Goal: Task Accomplishment & Management: Manage account settings

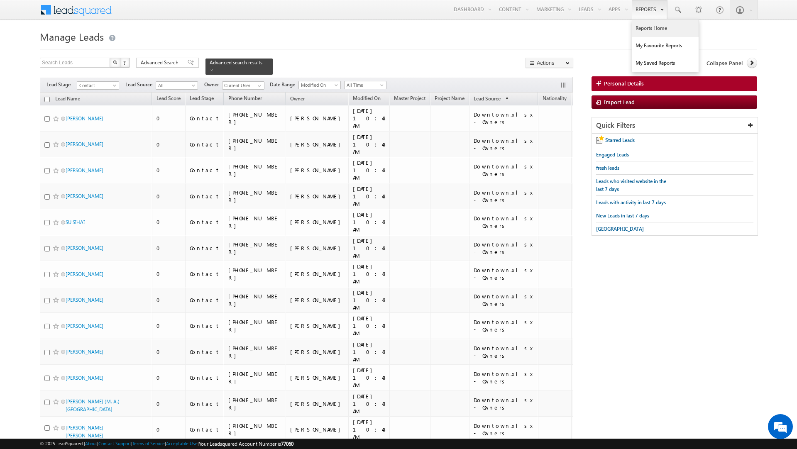
click at [640, 27] on link "Reports Home" at bounding box center [665, 28] width 66 height 17
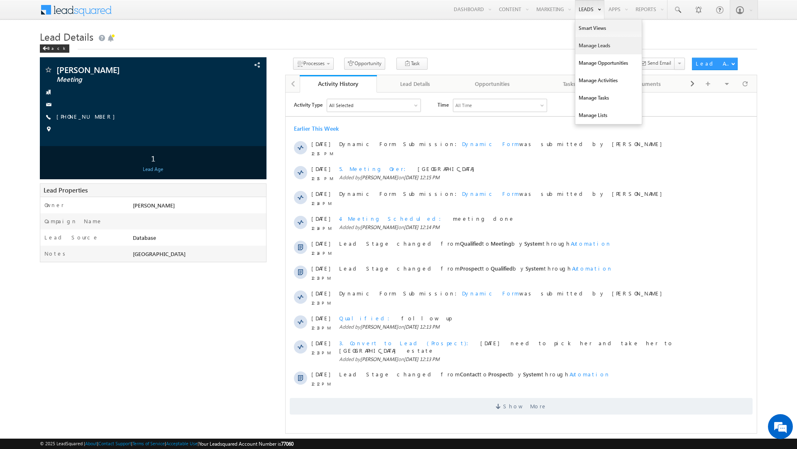
click at [581, 43] on link "Manage Leads" at bounding box center [608, 45] width 66 height 17
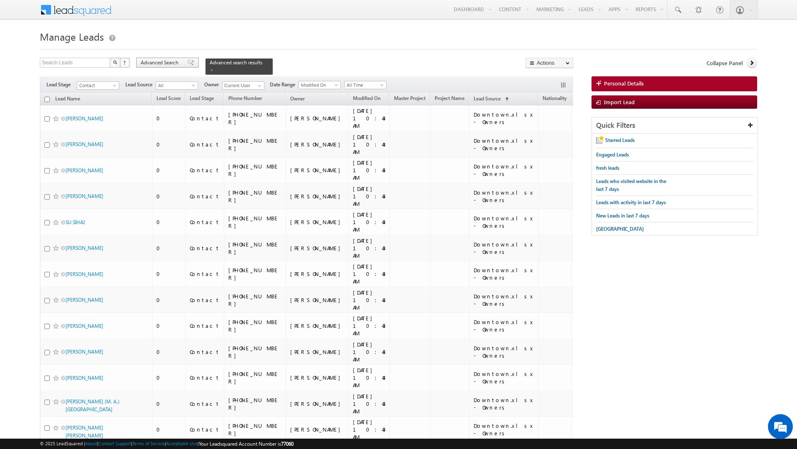
click at [166, 63] on span "Advanced Search" at bounding box center [161, 62] width 40 height 7
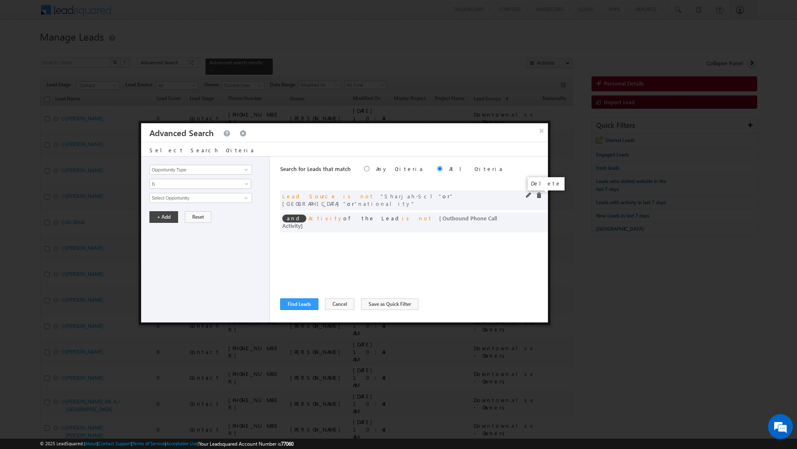
click at [538, 195] on span at bounding box center [539, 196] width 6 height 6
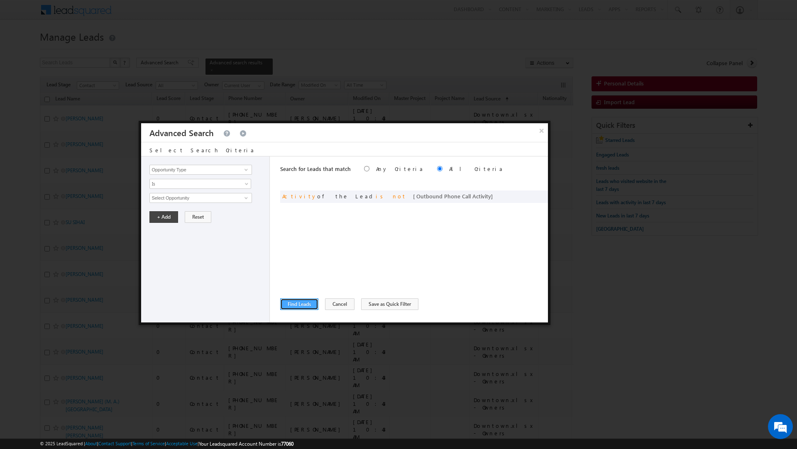
click at [296, 304] on button "Find Leads" at bounding box center [299, 304] width 38 height 12
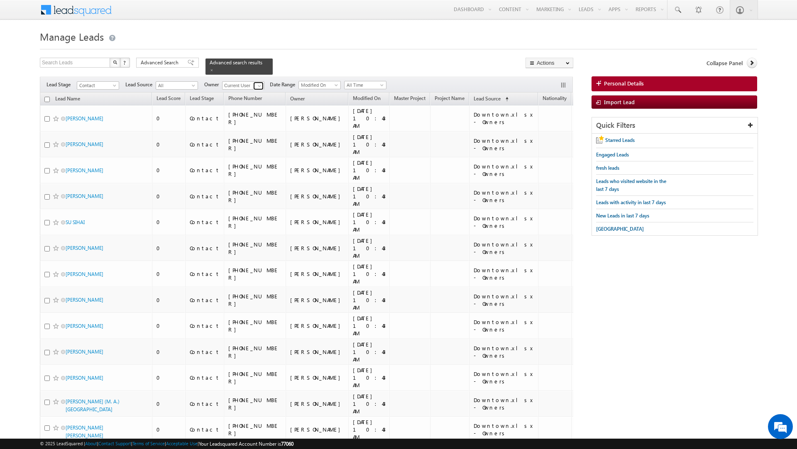
click at [258, 83] on span at bounding box center [259, 86] width 7 height 7
click at [255, 107] on link "Dheeraj Soni dheeraj.soni@indglobal.ae" at bounding box center [263, 115] width 83 height 16
type input "Dheeraj Soni"
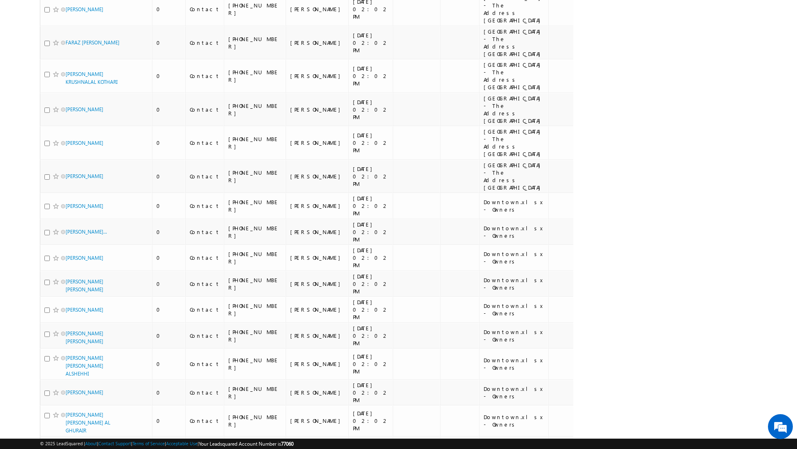
scroll to position [2815, 0]
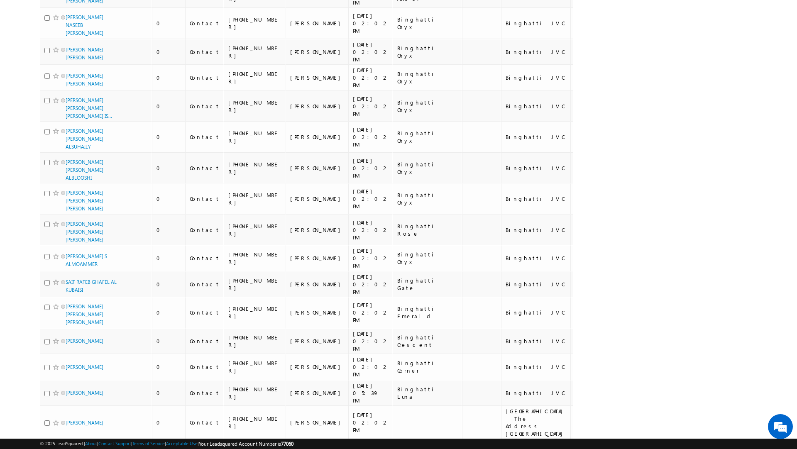
scroll to position [0, 0]
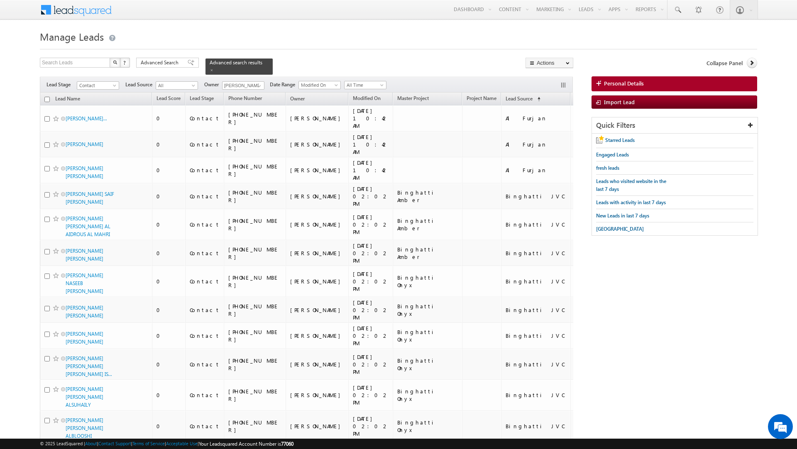
click at [46, 97] on input "checkbox" at bounding box center [46, 99] width 5 height 5
checkbox input "true"
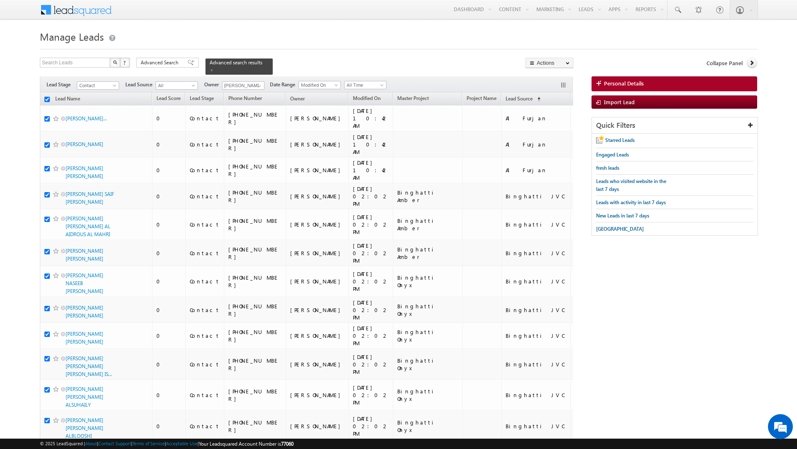
checkbox input "true"
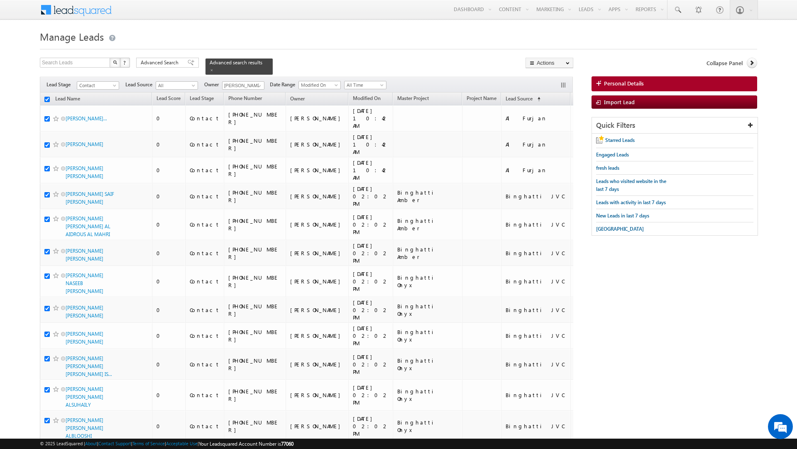
checkbox input "true"
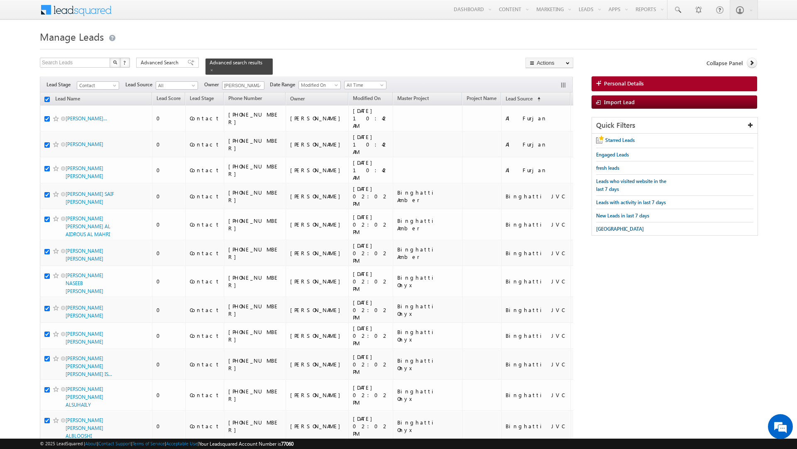
checkbox input "true"
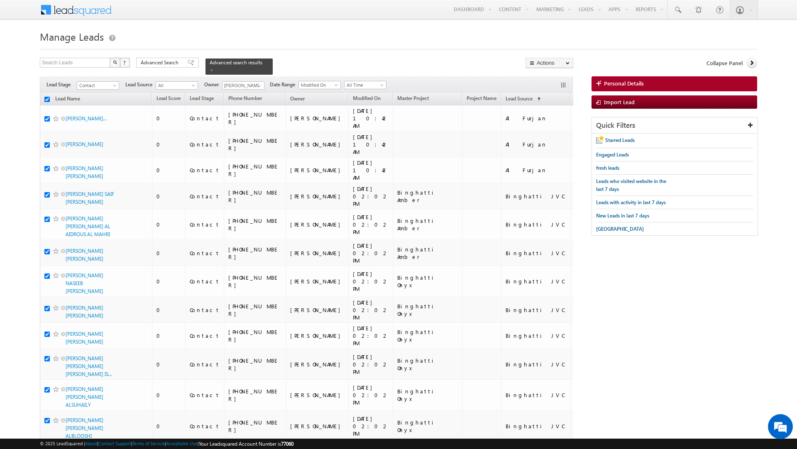
checkbox input "true"
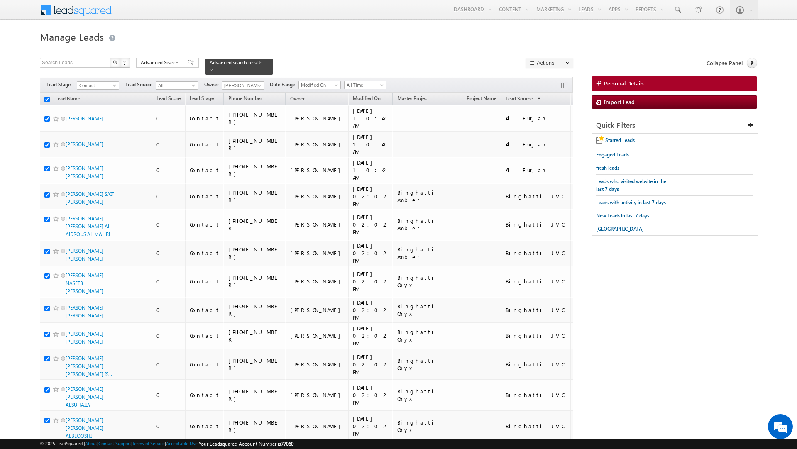
checkbox input "true"
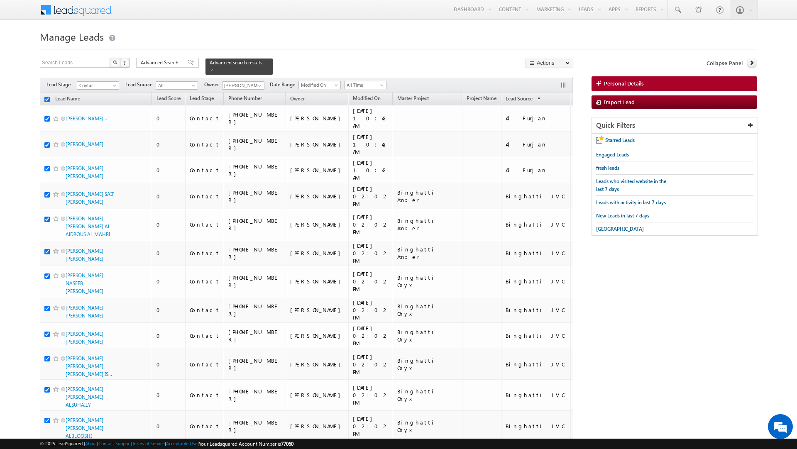
checkbox input "true"
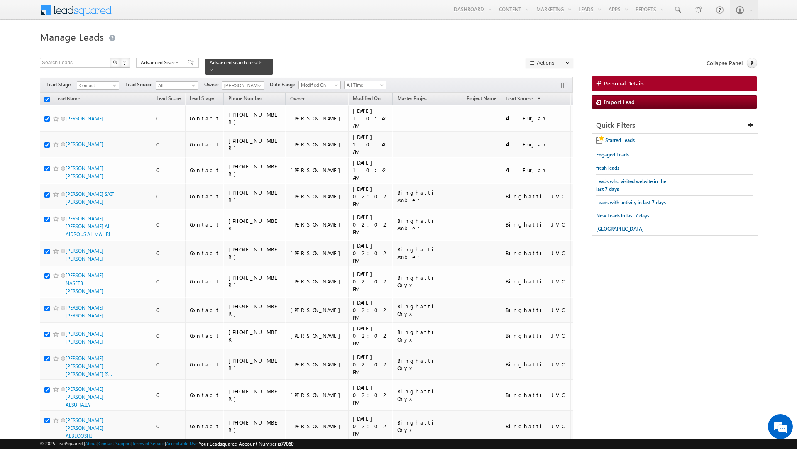
checkbox input "true"
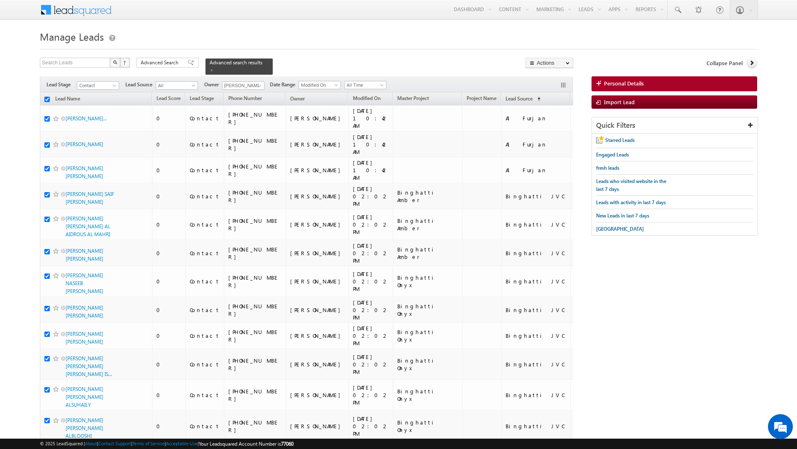
checkbox input "true"
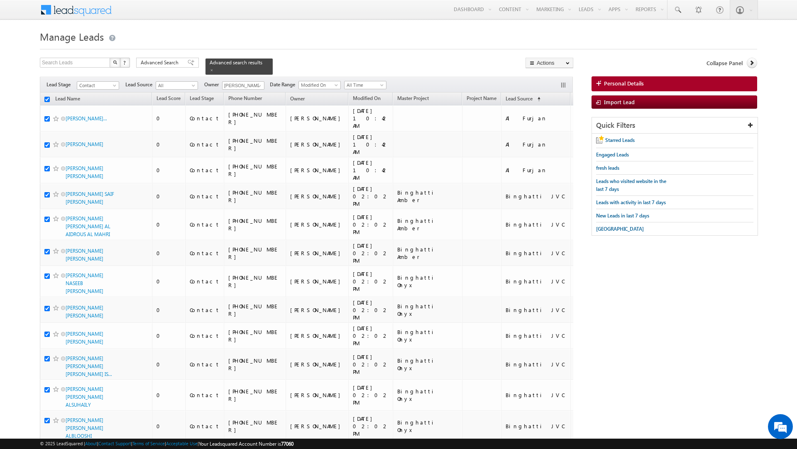
checkbox input "true"
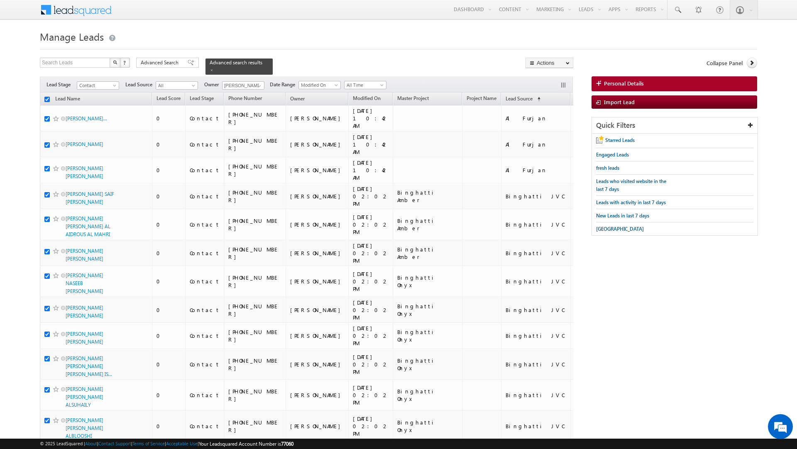
checkbox input "true"
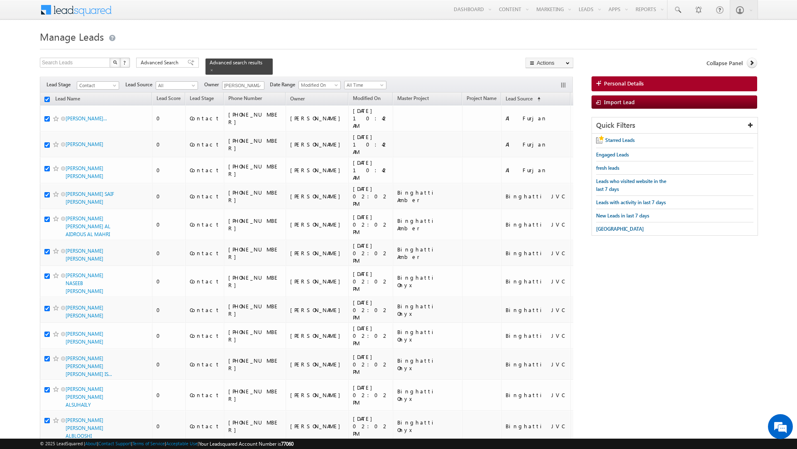
checkbox input "true"
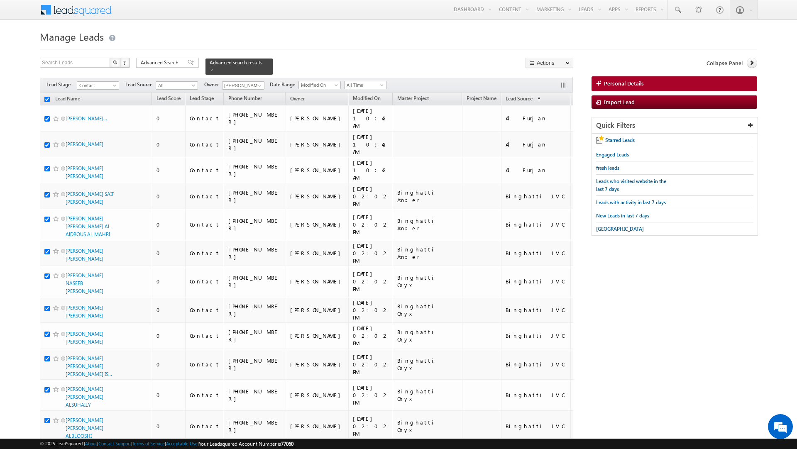
checkbox input "true"
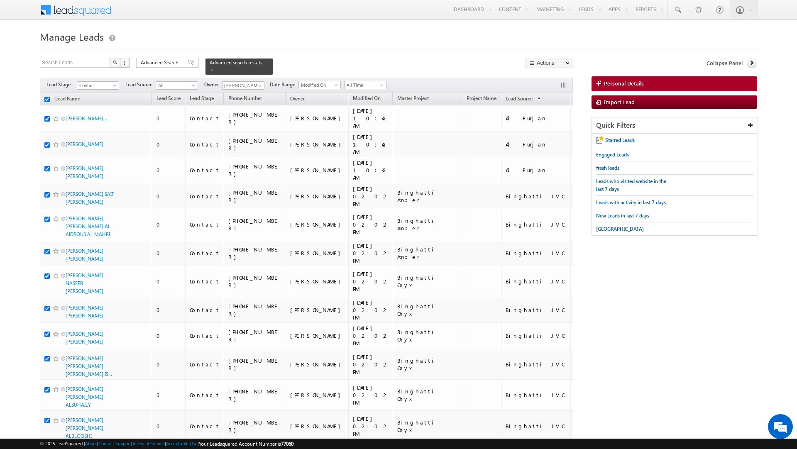
checkbox input "true"
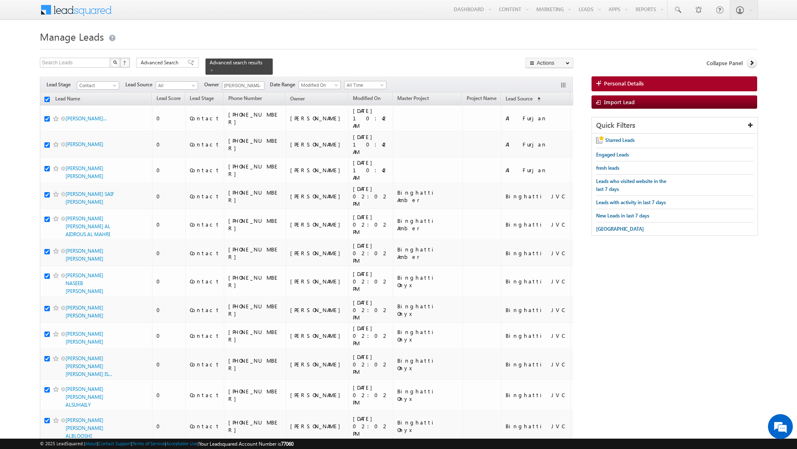
checkbox input "true"
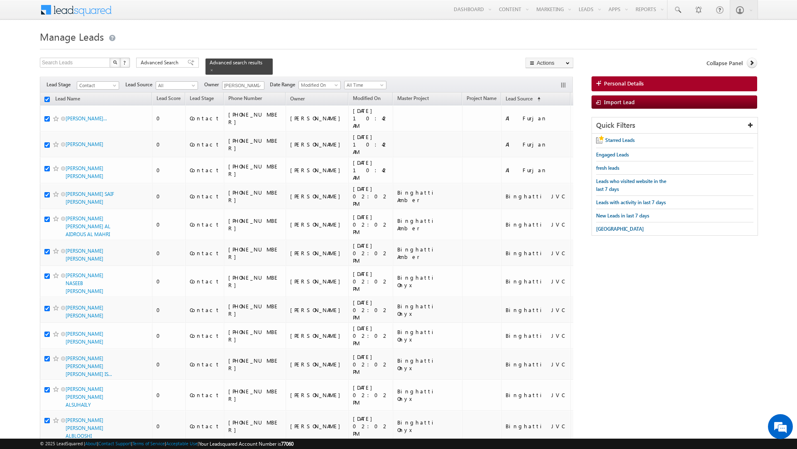
checkbox input "true"
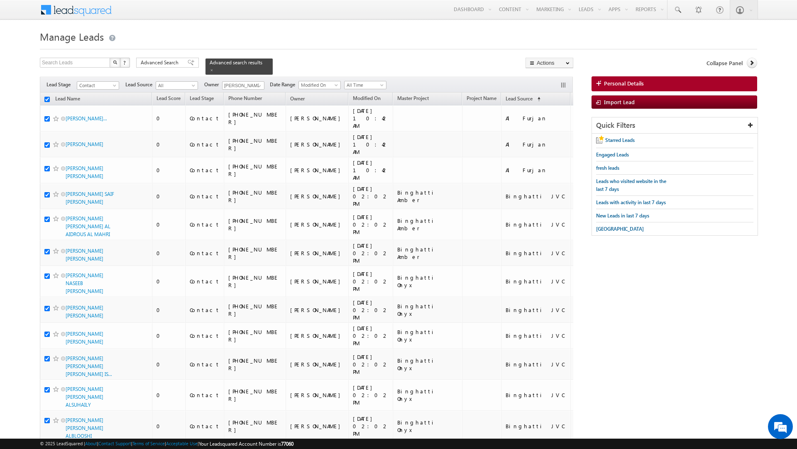
checkbox input "true"
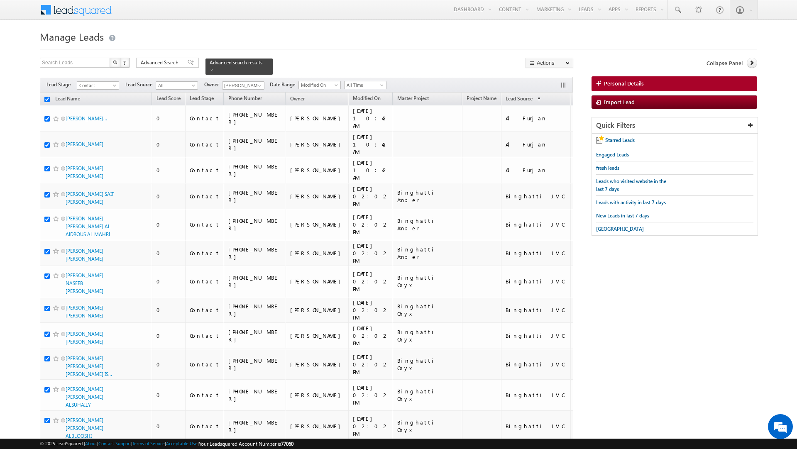
checkbox input "true"
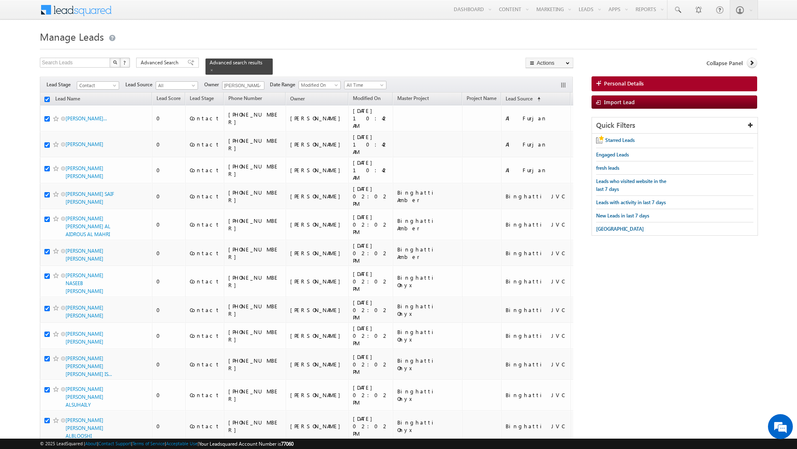
checkbox input "true"
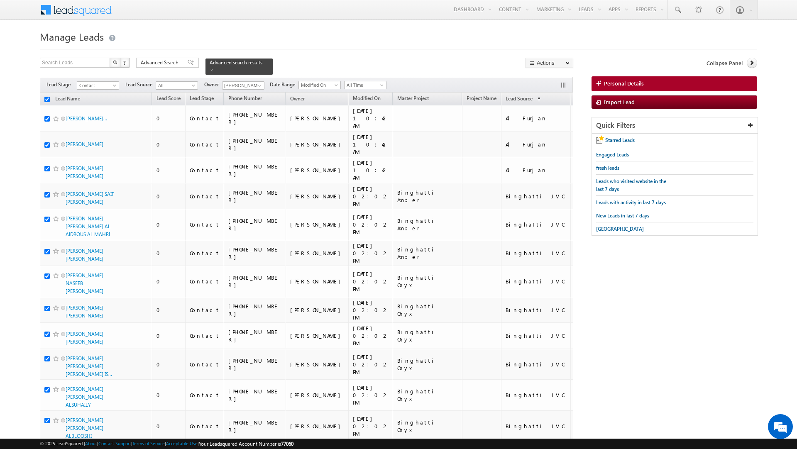
checkbox input "true"
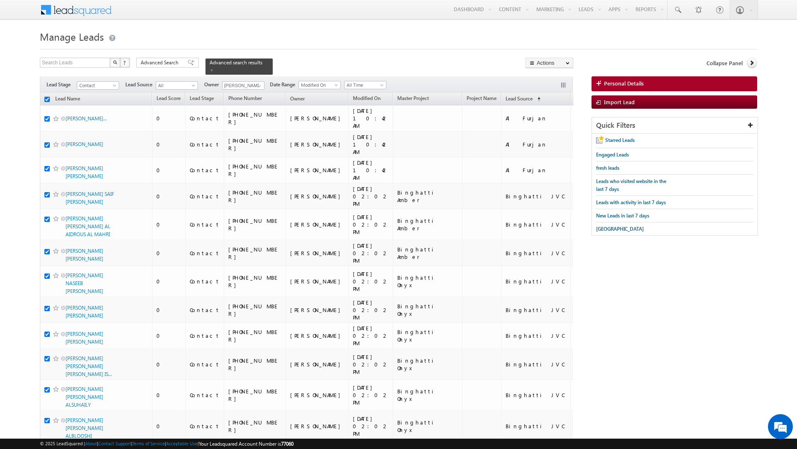
checkbox input "true"
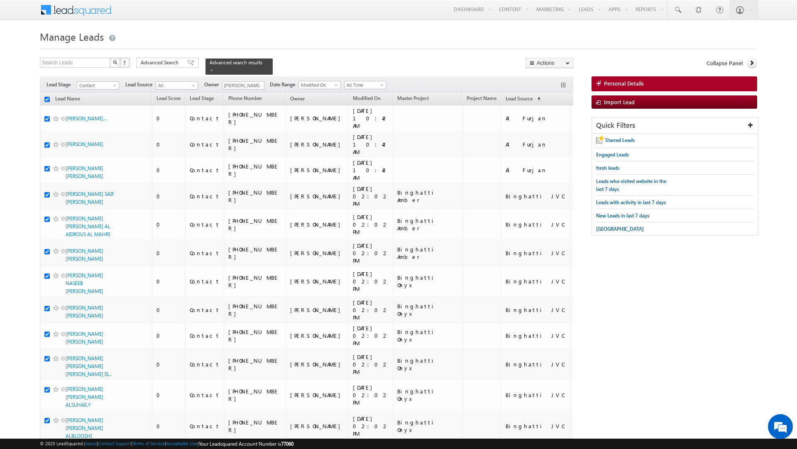
checkbox input "true"
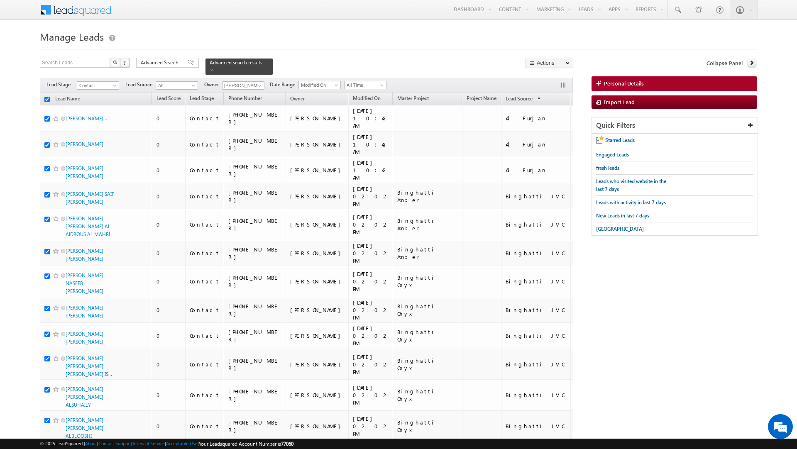
checkbox input "true"
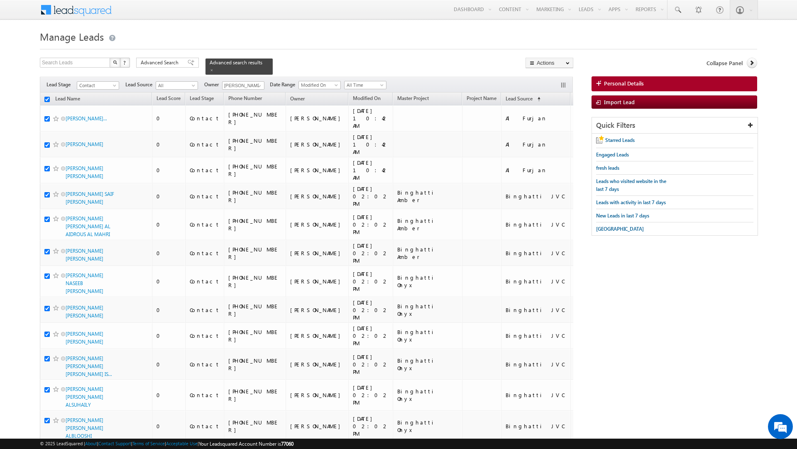
checkbox input "true"
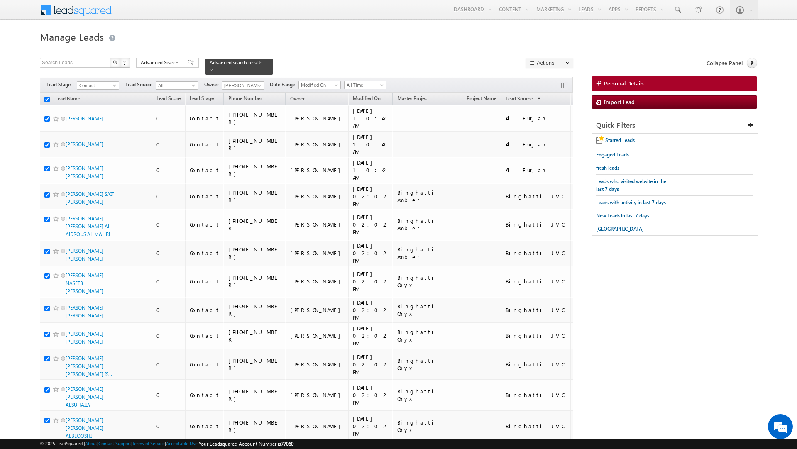
checkbox input "true"
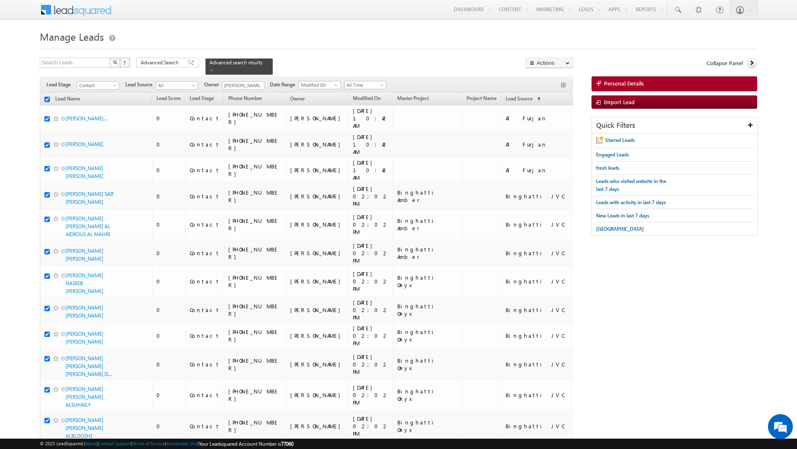
checkbox input "true"
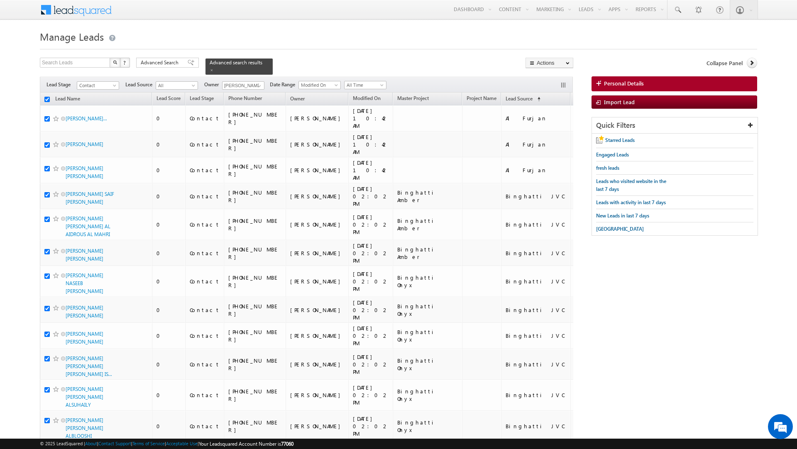
checkbox input "true"
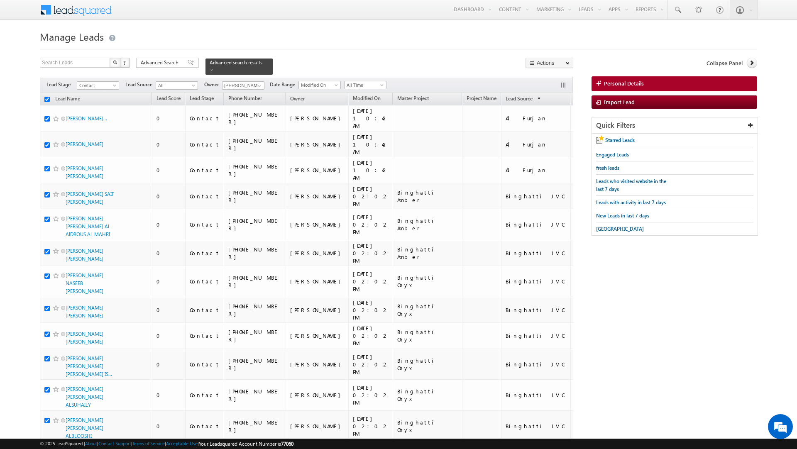
checkbox input "true"
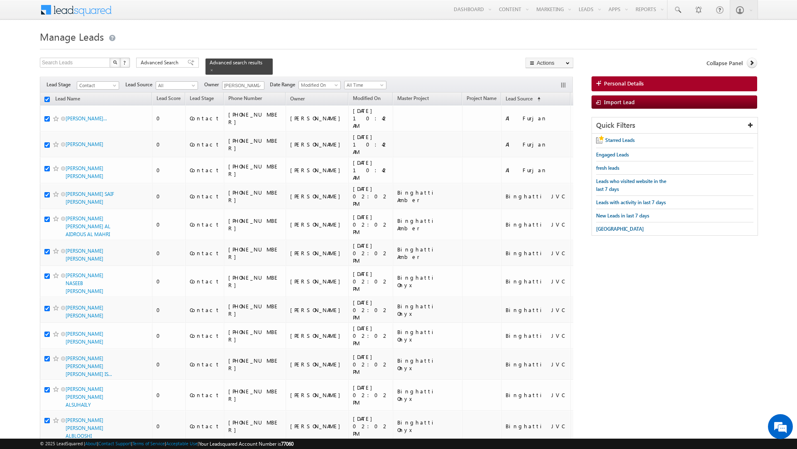
checkbox input "true"
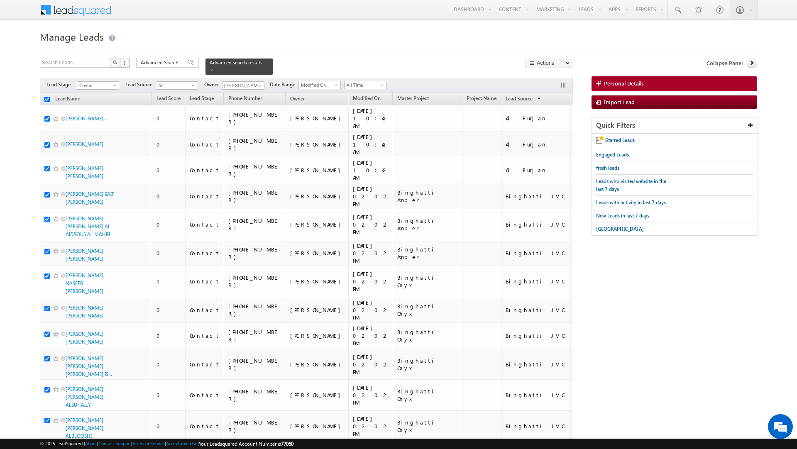
checkbox input "true"
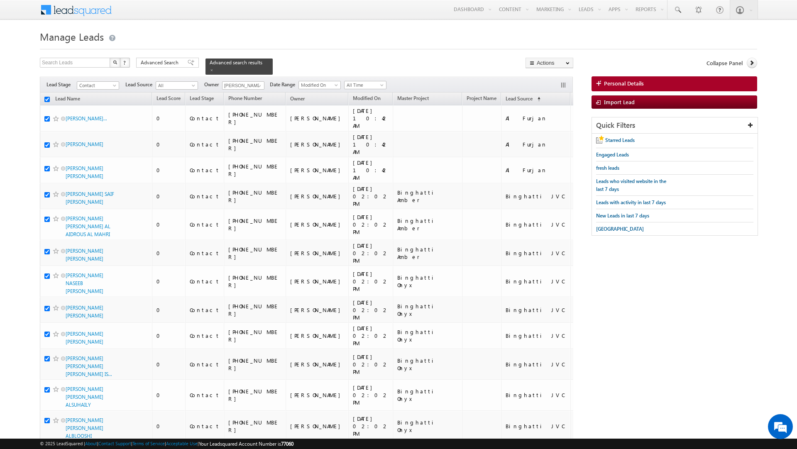
checkbox input "true"
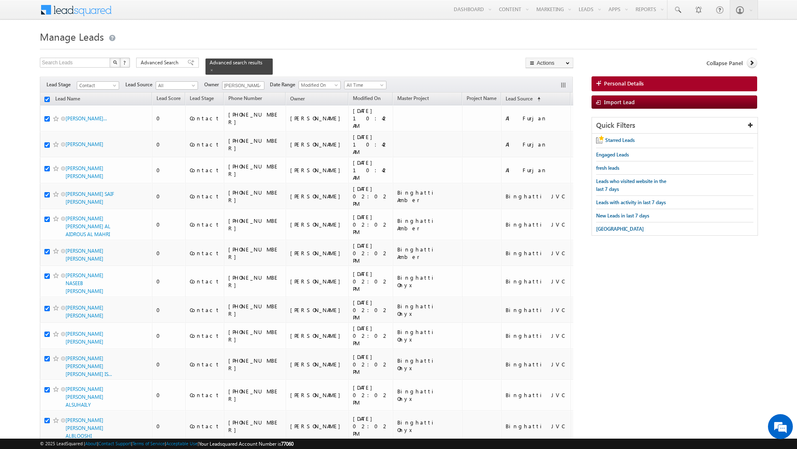
checkbox input "true"
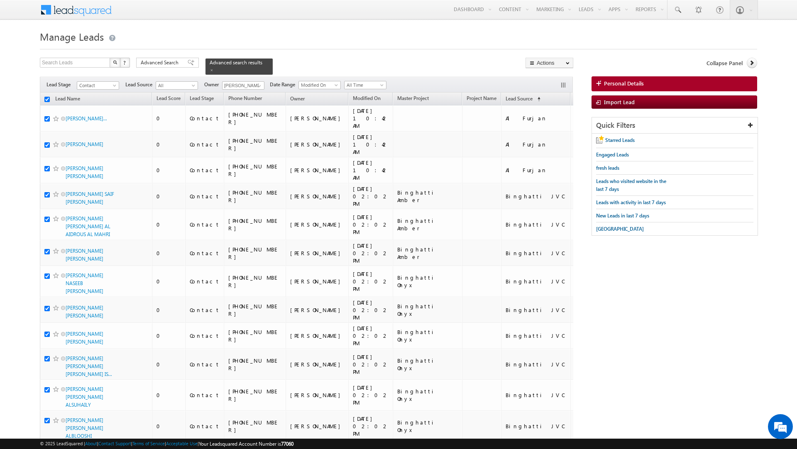
checkbox input "true"
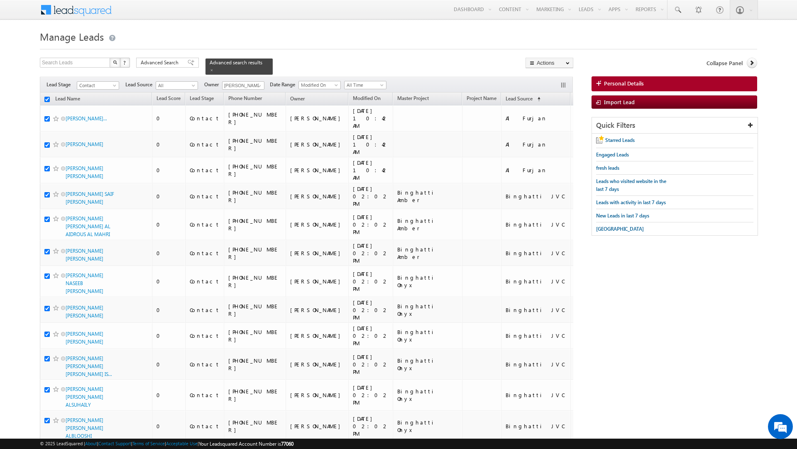
checkbox input "true"
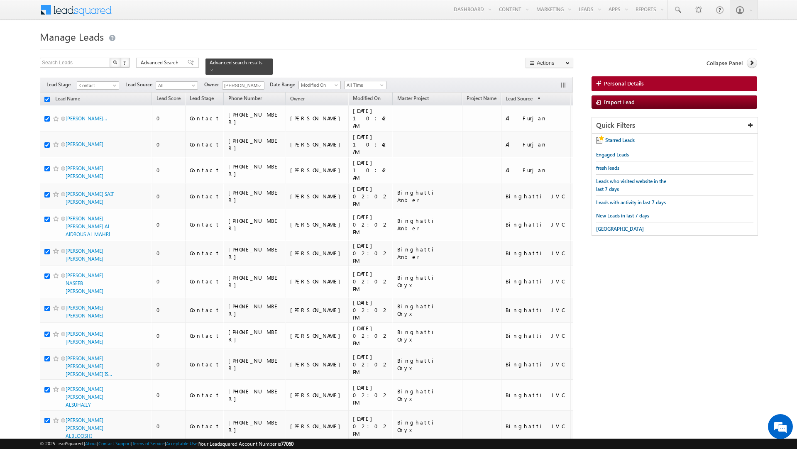
checkbox input "true"
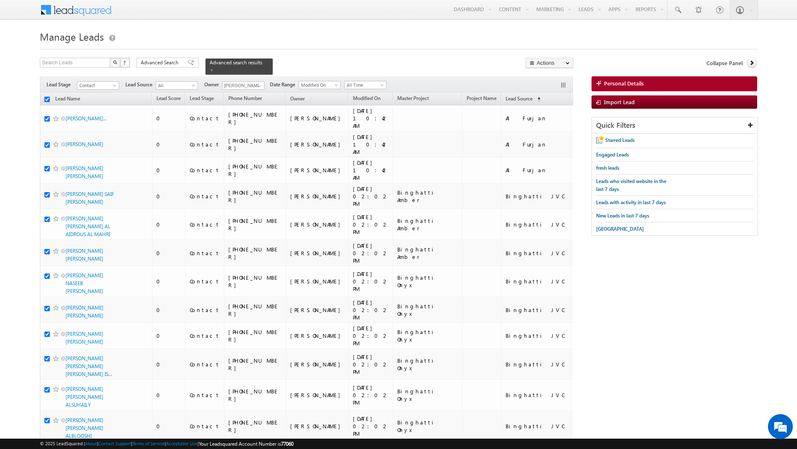
checkbox input "true"
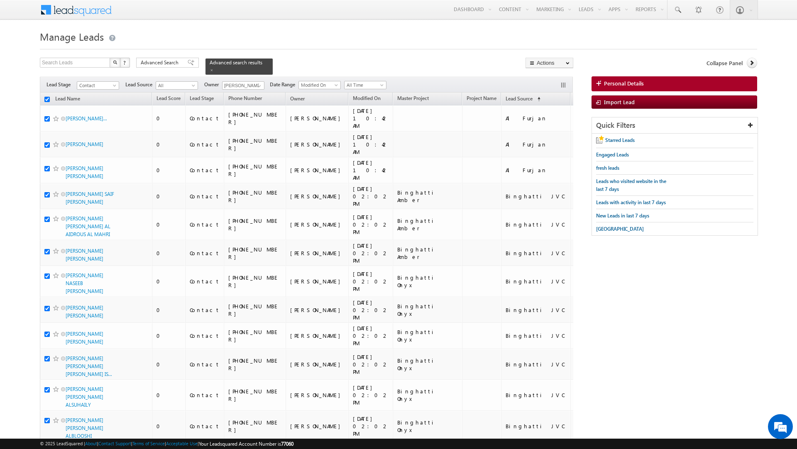
checkbox input "true"
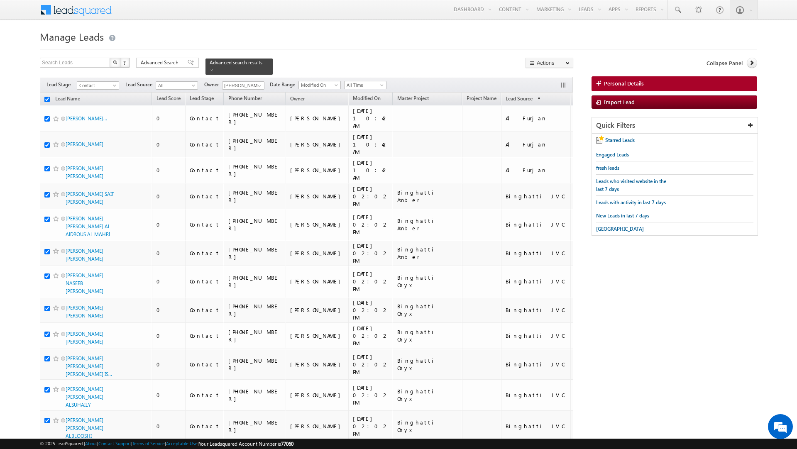
checkbox input "true"
click at [539, 136] on link "Change Owner" at bounding box center [549, 134] width 47 height 10
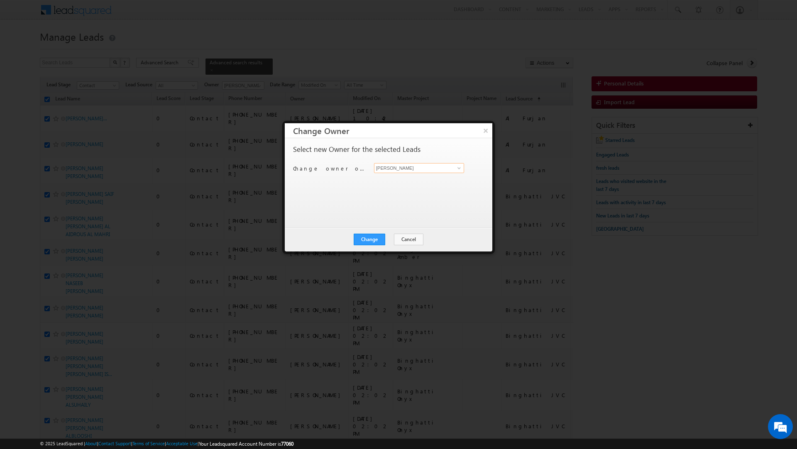
click at [421, 165] on input "[PERSON_NAME]" at bounding box center [419, 168] width 90 height 10
click at [398, 179] on link "Dheeraj Soni dheeraj.soni@indglobal.ae" at bounding box center [419, 181] width 90 height 16
type input "Dheeraj Soni"
click at [366, 241] on button "Change" at bounding box center [370, 240] width 32 height 12
click at [388, 241] on button "Close" at bounding box center [389, 240] width 27 height 12
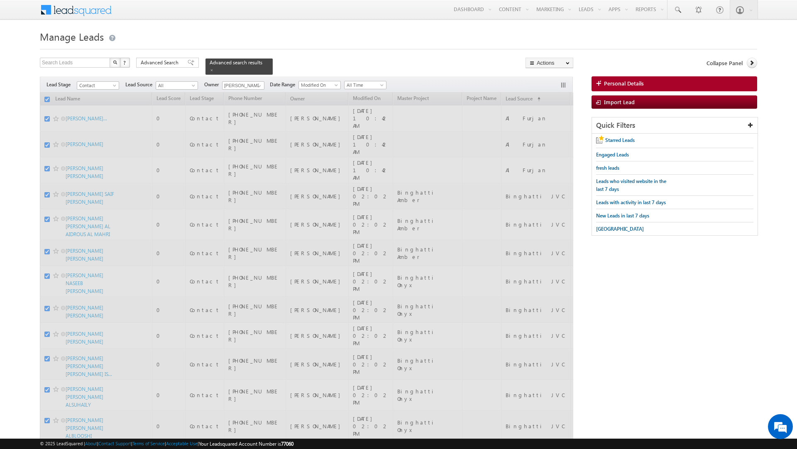
checkbox input "false"
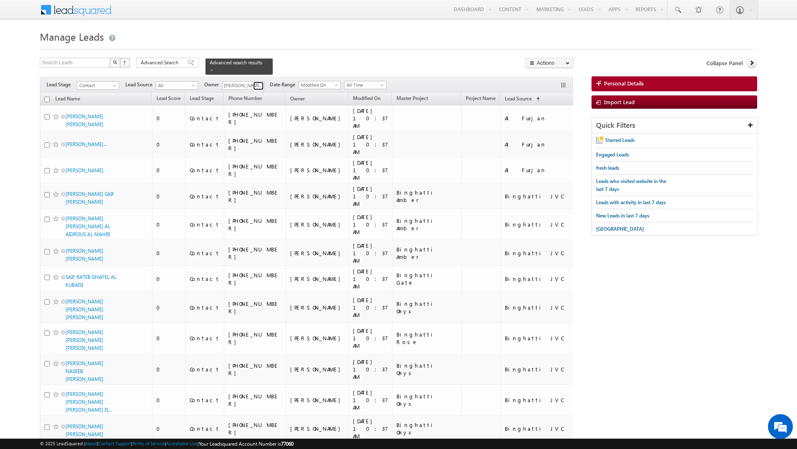
click at [258, 83] on span at bounding box center [259, 86] width 7 height 7
click at [248, 122] on link "Murari Sharma murari.sharma@indglobal.ae" at bounding box center [263, 130] width 83 height 16
type input "Murari Sharma"
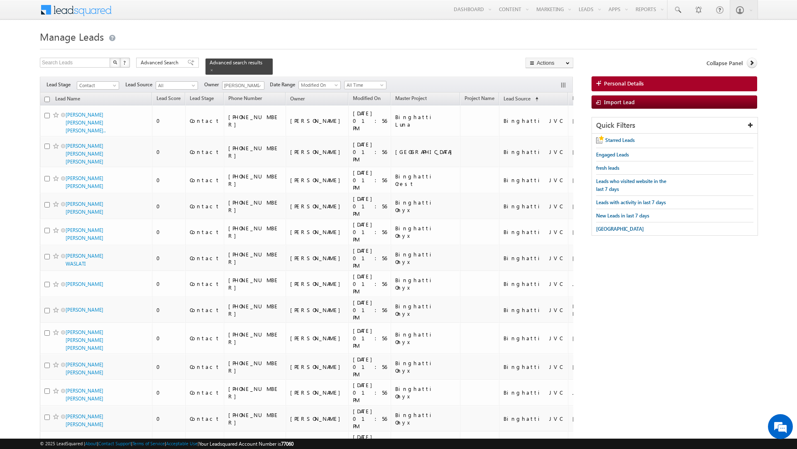
click at [281, 193] on td "+971-503572373" at bounding box center [255, 180] width 62 height 26
click at [46, 97] on input "checkbox" at bounding box center [46, 99] width 5 height 5
checkbox input "true"
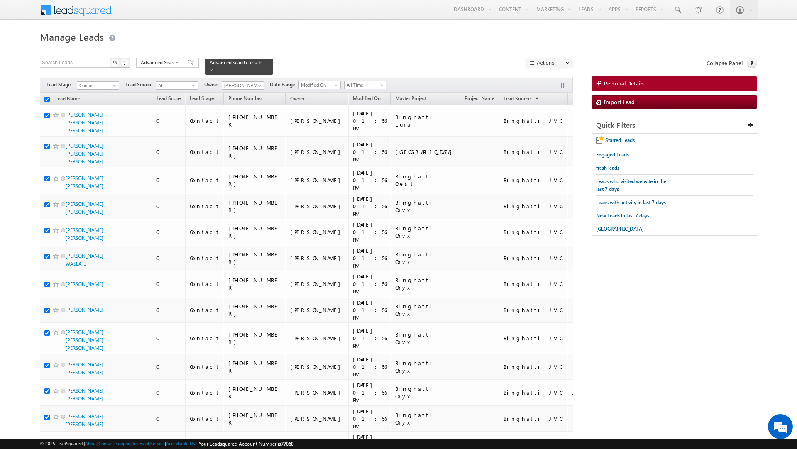
checkbox input "true"
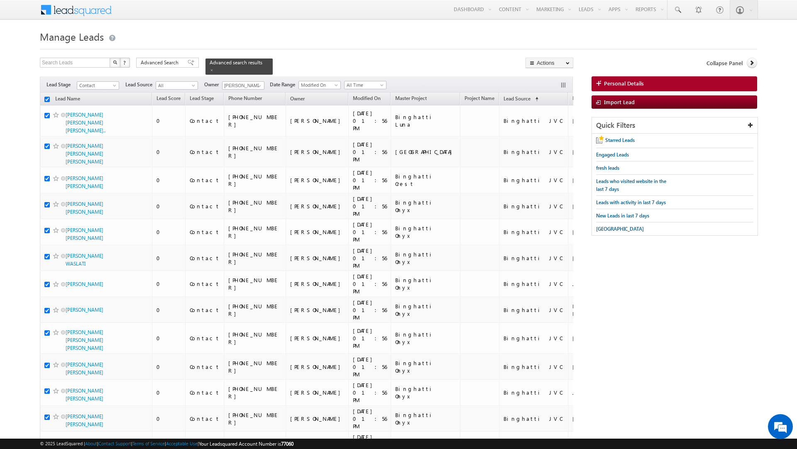
checkbox input "true"
click at [549, 134] on link "Change Owner" at bounding box center [549, 134] width 47 height 10
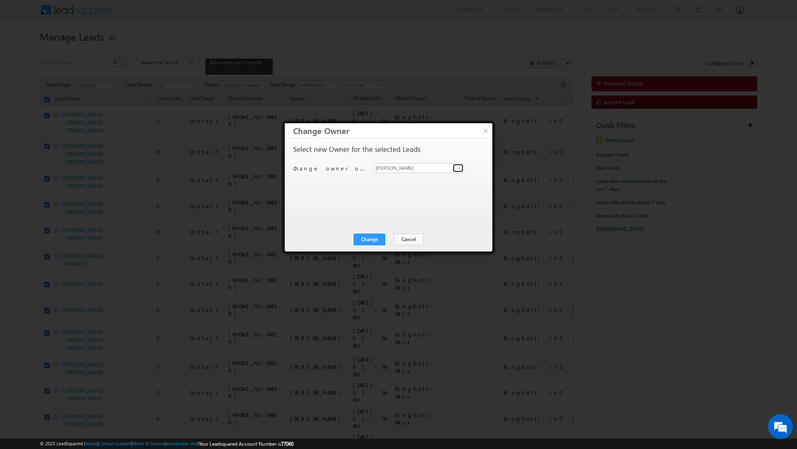
click at [459, 170] on span at bounding box center [459, 168] width 7 height 7
click at [437, 198] on span "murari.sharma@indglobal.ae" at bounding box center [414, 199] width 75 height 6
click at [367, 239] on button "Change" at bounding box center [370, 240] width 32 height 12
click at [390, 239] on button "Close" at bounding box center [389, 240] width 27 height 12
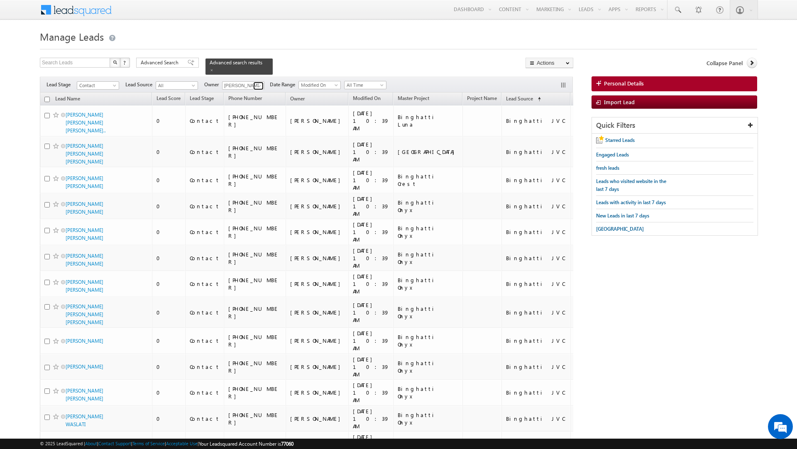
click at [260, 83] on span at bounding box center [259, 86] width 7 height 7
click at [257, 140] on link "Priya Kumra priya.kumra@indglobal.ae" at bounding box center [263, 145] width 83 height 16
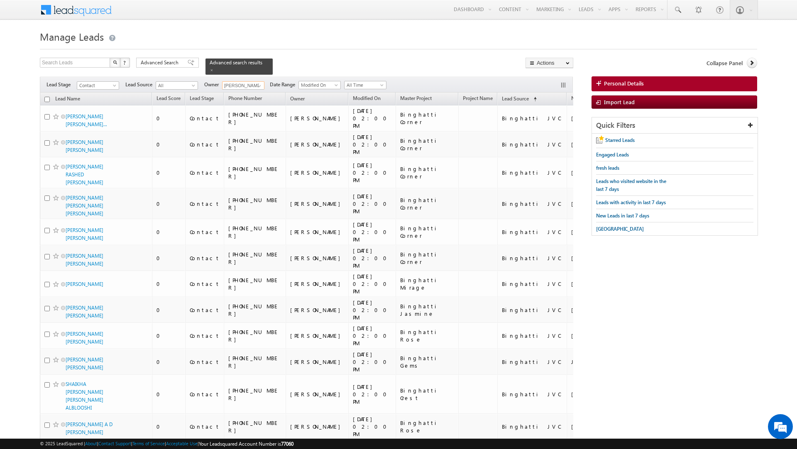
click at [46, 97] on input "checkbox" at bounding box center [46, 99] width 5 height 5
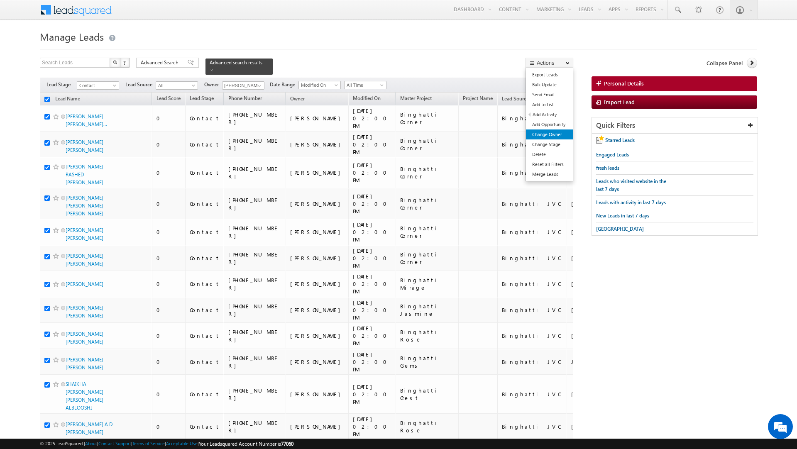
click at [548, 137] on link "Change Owner" at bounding box center [549, 134] width 47 height 10
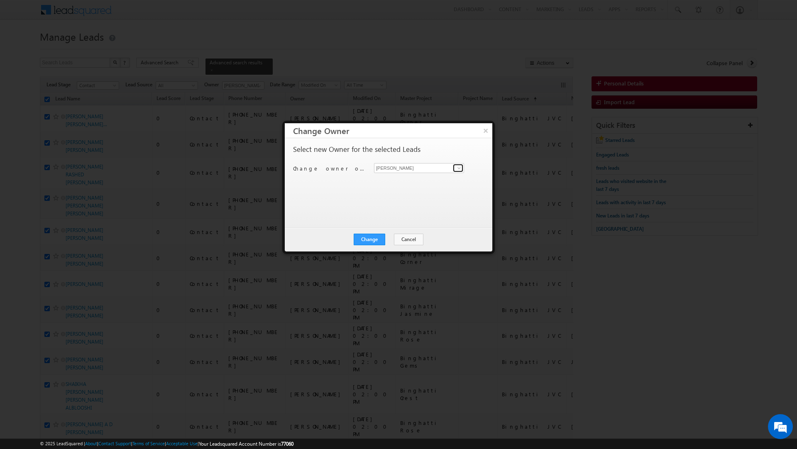
click at [454, 168] on link at bounding box center [458, 168] width 10 height 8
click at [431, 183] on span "priya.kumra@indglobal.ae" at bounding box center [414, 185] width 75 height 6
click at [365, 237] on button "Change" at bounding box center [370, 240] width 32 height 12
click at [397, 240] on button "Close" at bounding box center [389, 240] width 27 height 12
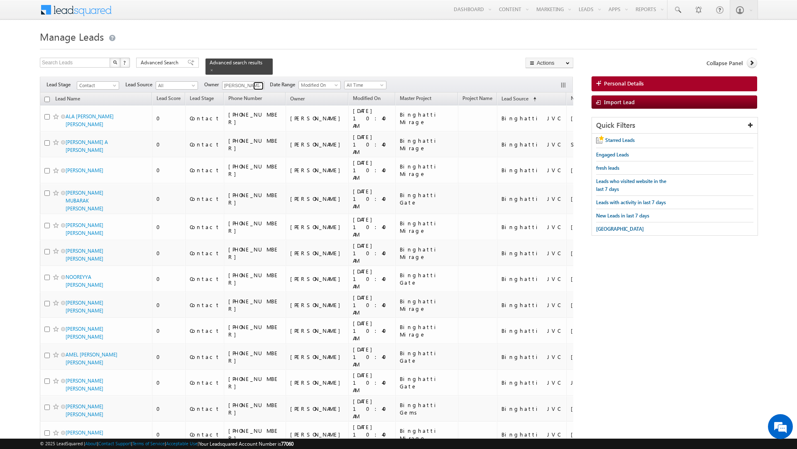
click at [259, 83] on span at bounding box center [259, 86] width 7 height 7
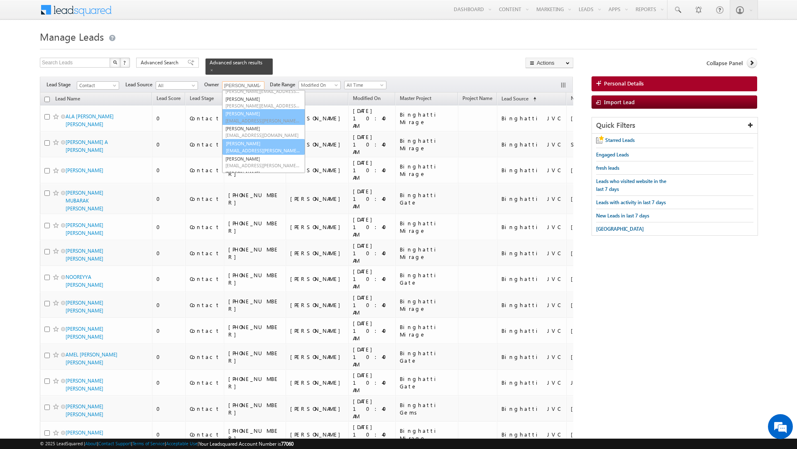
scroll to position [29, 0]
click at [253, 131] on span "rahul.raj@indglobal.ae" at bounding box center [262, 134] width 75 height 6
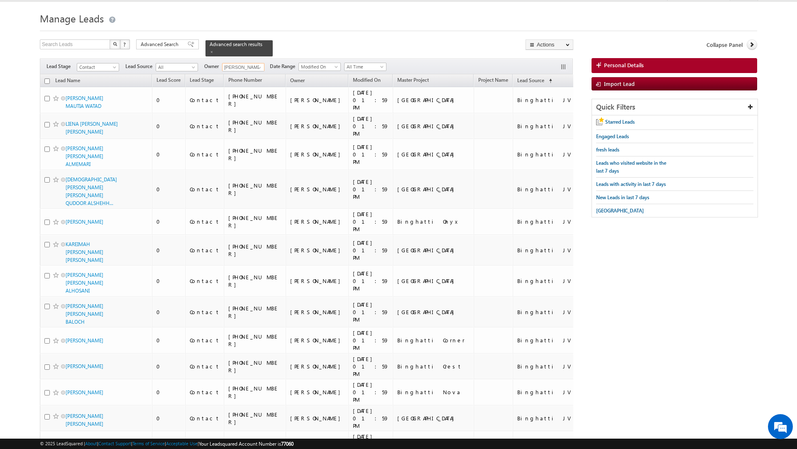
scroll to position [0, 0]
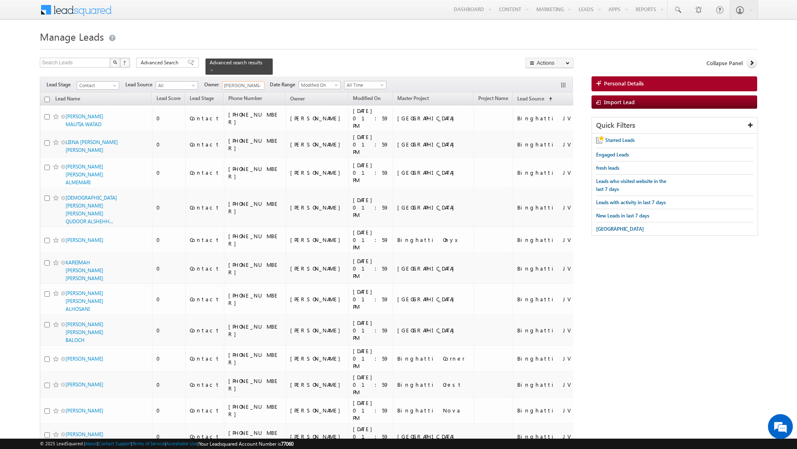
click at [46, 97] on input "checkbox" at bounding box center [46, 99] width 5 height 5
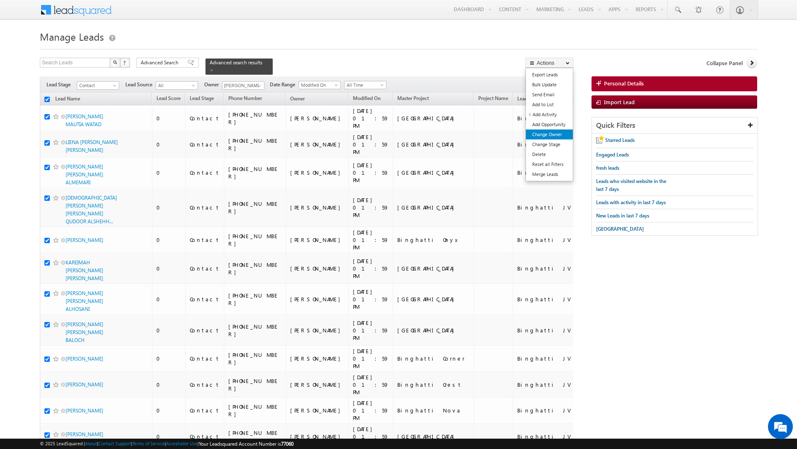
click at [550, 134] on link "Change Owner" at bounding box center [549, 134] width 47 height 10
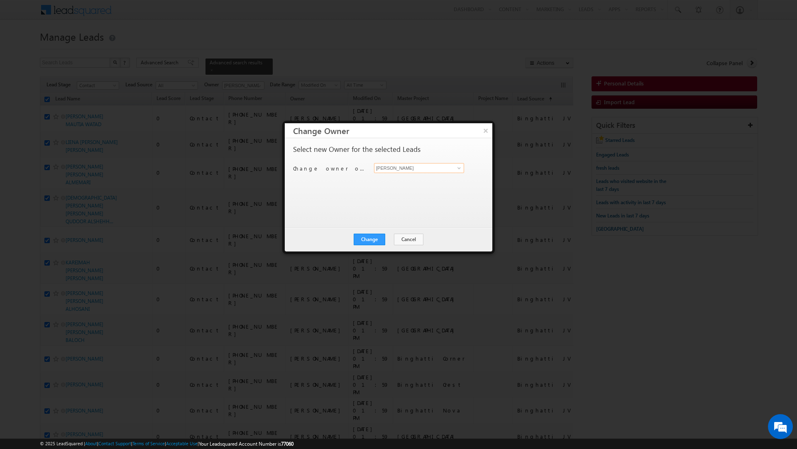
click at [402, 169] on input "[PERSON_NAME]" at bounding box center [419, 168] width 90 height 10
click at [398, 181] on link "Rahul Raj rahul.raj@indglobal.ae" at bounding box center [419, 181] width 90 height 16
click at [371, 244] on button "Change" at bounding box center [370, 240] width 32 height 12
click at [387, 242] on button "Close" at bounding box center [389, 240] width 27 height 12
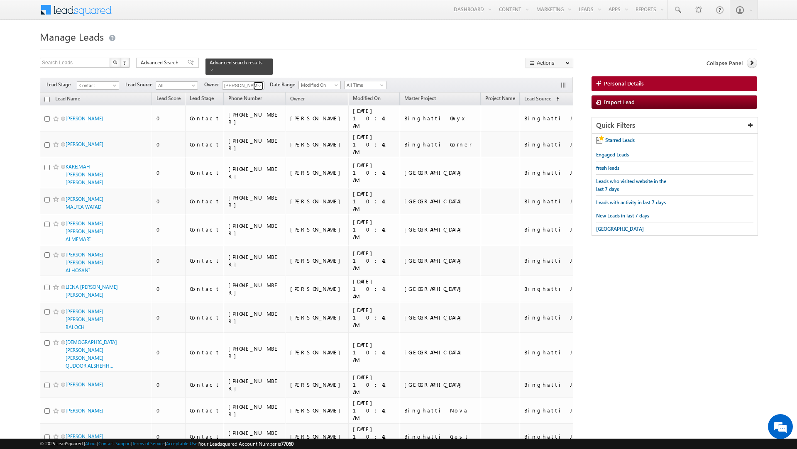
click at [259, 83] on span at bounding box center [259, 86] width 7 height 7
click at [261, 140] on link "Rahul Rajpurohit rahul.rajpurohit@indglobal.ae" at bounding box center [263, 145] width 83 height 16
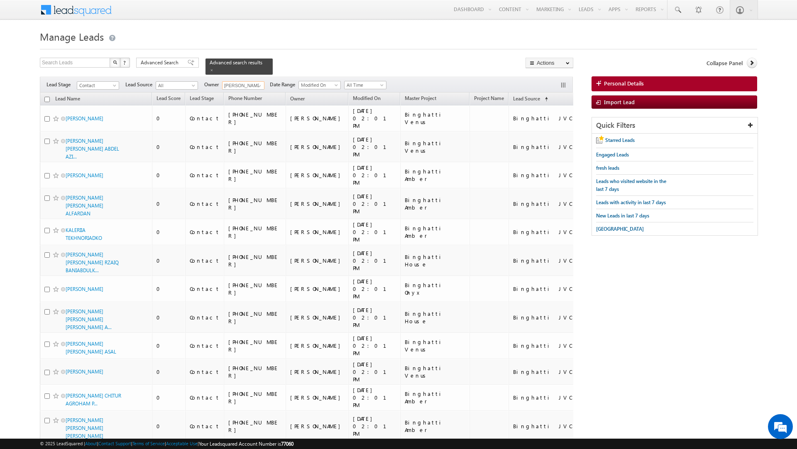
click at [47, 97] on input "checkbox" at bounding box center [46, 99] width 5 height 5
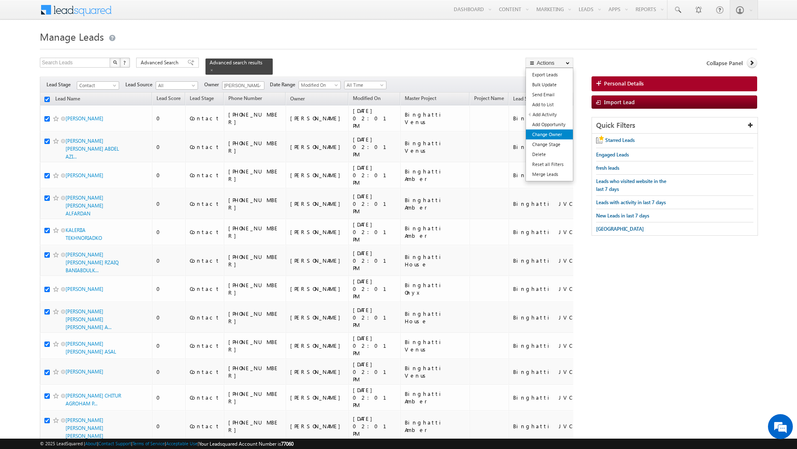
click at [545, 136] on link "Change Owner" at bounding box center [549, 134] width 47 height 10
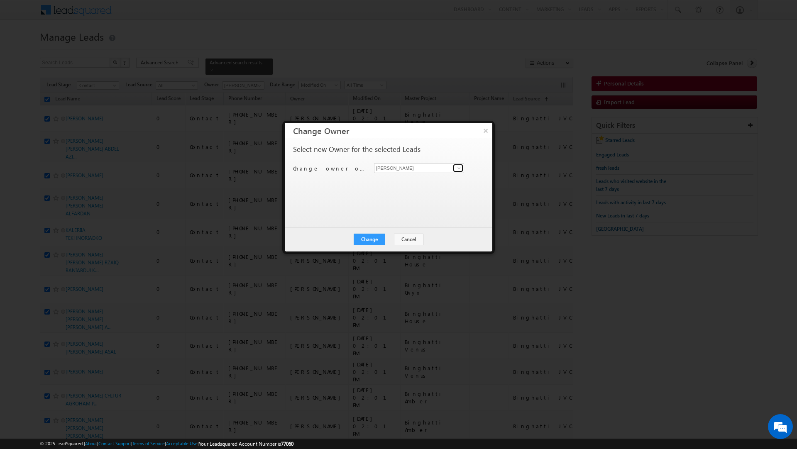
click at [453, 166] on link at bounding box center [458, 168] width 10 height 8
click at [412, 239] on link "Rahul Rajpurohit rahul.rajpurohit@indglobal.ae" at bounding box center [419, 238] width 90 height 16
click at [368, 235] on button "Change" at bounding box center [370, 240] width 32 height 12
click at [388, 242] on button "Close" at bounding box center [389, 240] width 27 height 12
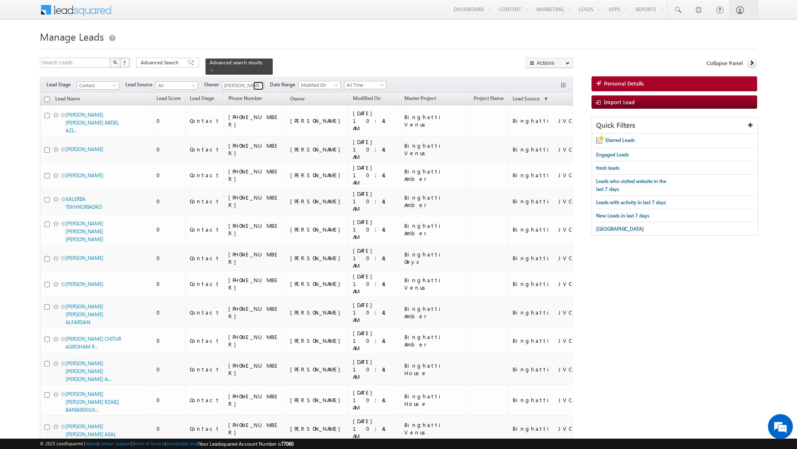
click at [259, 83] on span at bounding box center [259, 86] width 7 height 7
click at [263, 129] on span "priya.kumra@indglobal.ae" at bounding box center [262, 130] width 75 height 6
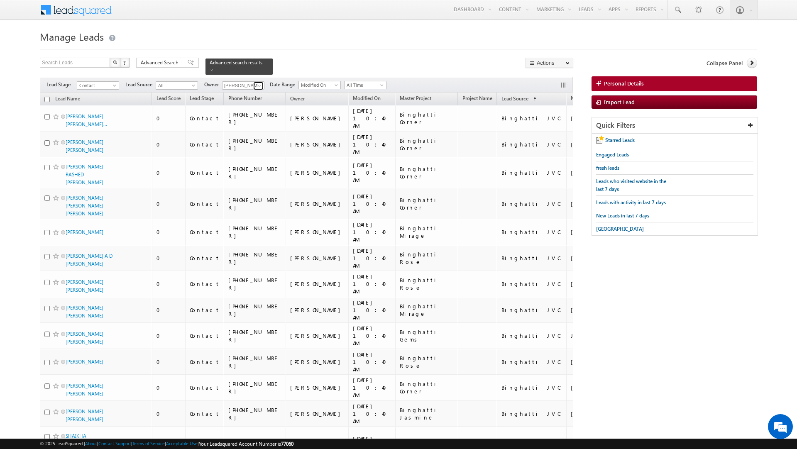
click at [259, 83] on span at bounding box center [259, 86] width 7 height 7
click at [259, 146] on link "Shaik Razak shaik.razak@indglobal.ae" at bounding box center [263, 151] width 83 height 16
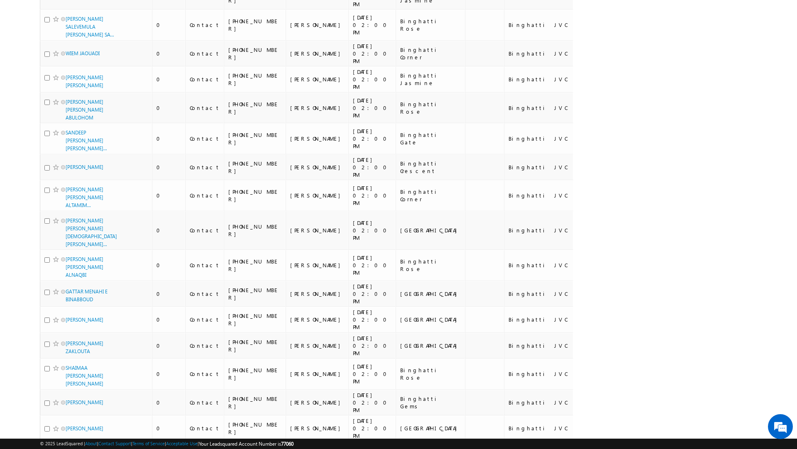
scroll to position [0, 0]
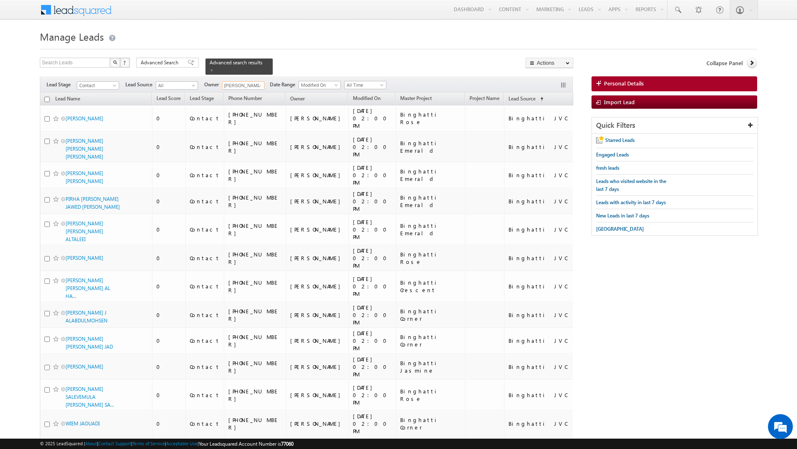
click at [46, 97] on input "checkbox" at bounding box center [46, 99] width 5 height 5
click at [549, 133] on link "Change Owner" at bounding box center [549, 134] width 47 height 10
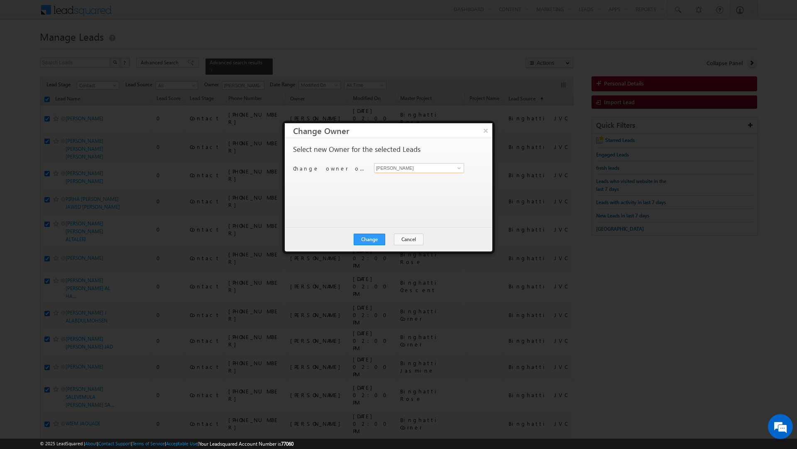
click at [441, 166] on input "[PERSON_NAME]" at bounding box center [419, 168] width 90 height 10
click at [428, 183] on span "shaik.razak@indglobal.ae" at bounding box center [414, 185] width 75 height 6
click at [367, 239] on button "Change" at bounding box center [370, 240] width 32 height 12
click at [391, 241] on button "Close" at bounding box center [389, 240] width 27 height 12
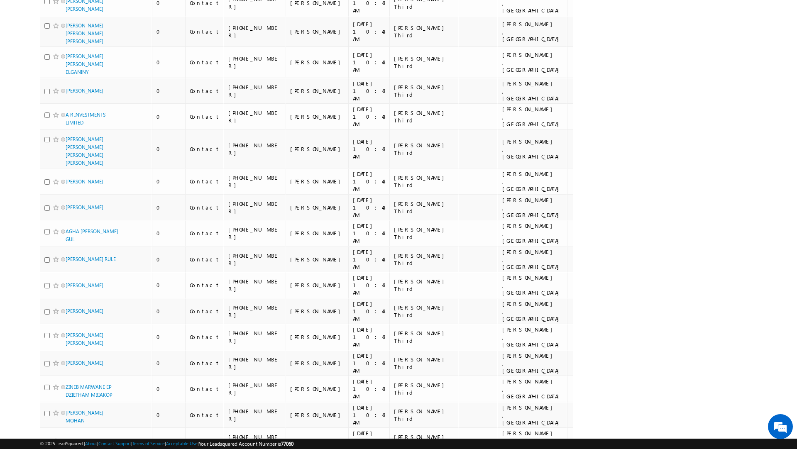
scroll to position [4429, 0]
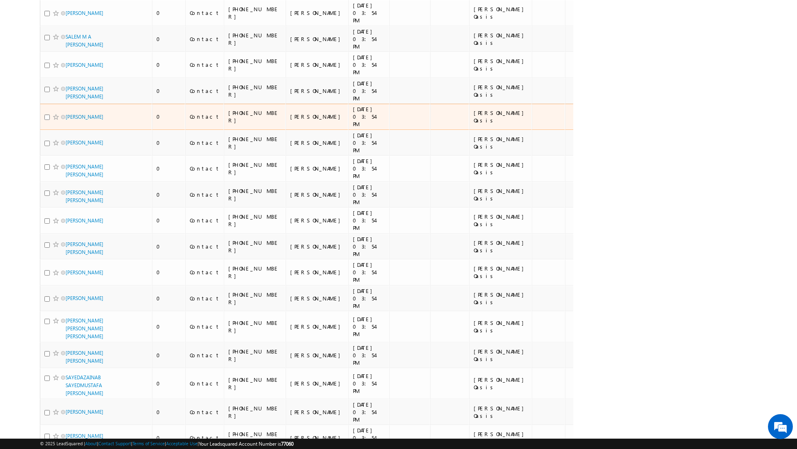
scroll to position [0, 0]
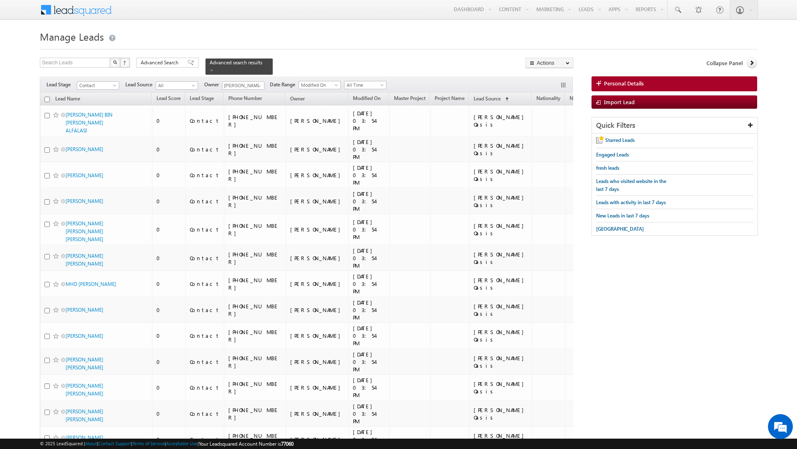
click at [46, 97] on input "checkbox" at bounding box center [46, 99] width 5 height 5
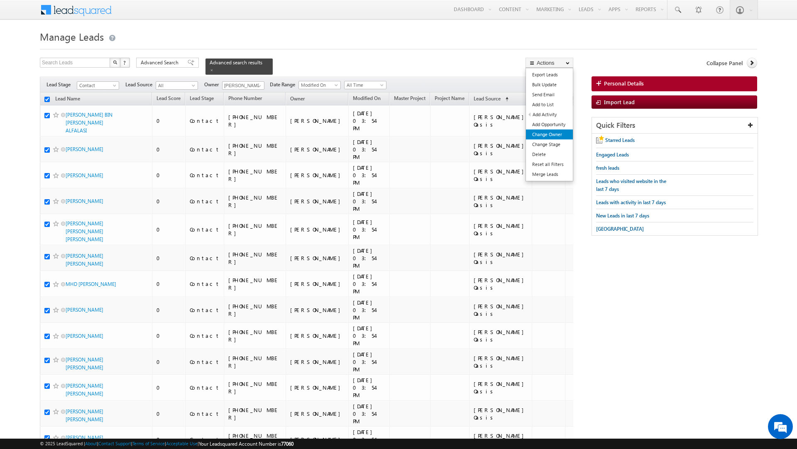
click at [545, 134] on link "Change Owner" at bounding box center [549, 134] width 47 height 10
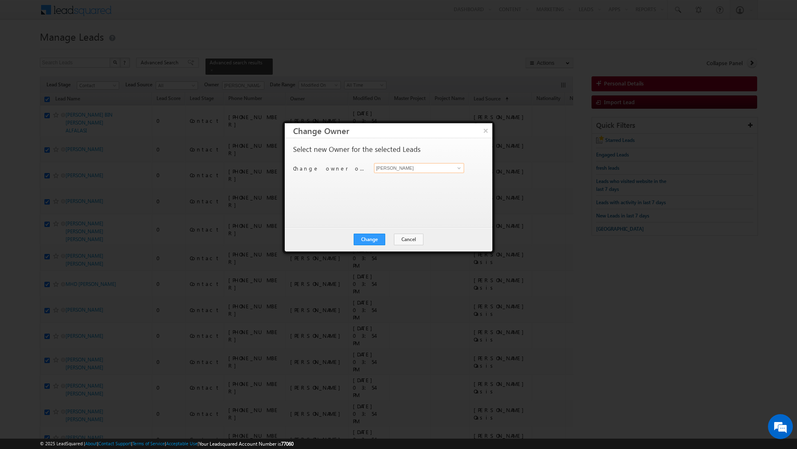
click at [400, 168] on input "[PERSON_NAME]" at bounding box center [419, 168] width 90 height 10
click at [387, 180] on link "Priya Kumra priya.kumra@indglobal.ae" at bounding box center [419, 181] width 90 height 16
click at [363, 240] on button "Change" at bounding box center [370, 240] width 32 height 12
click at [386, 239] on button "Close" at bounding box center [389, 240] width 27 height 12
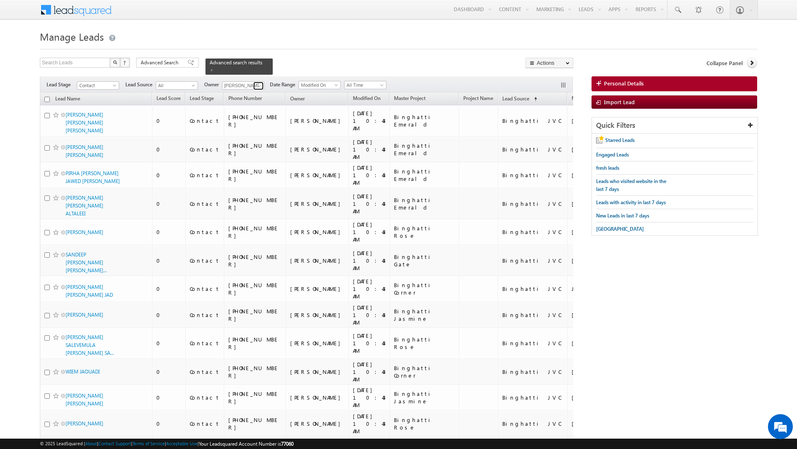
click at [258, 83] on span at bounding box center [259, 86] width 7 height 7
click at [255, 100] on link "Current User" at bounding box center [263, 104] width 83 height 10
type input "Current User"
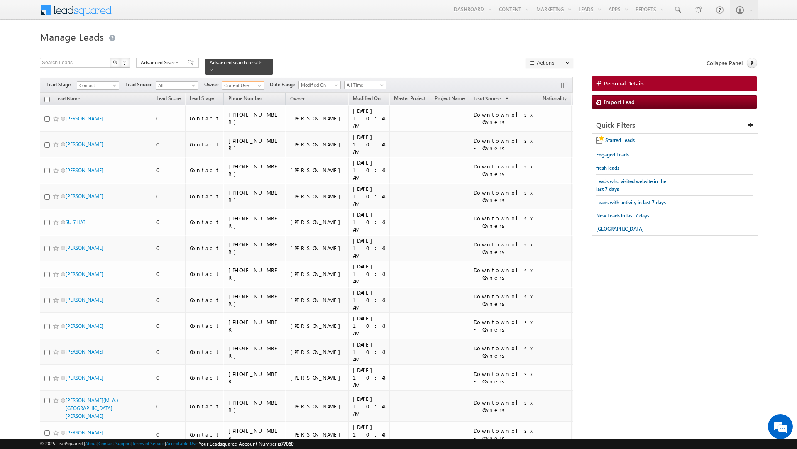
click at [46, 97] on input "checkbox" at bounding box center [46, 99] width 5 height 5
checkbox input "true"
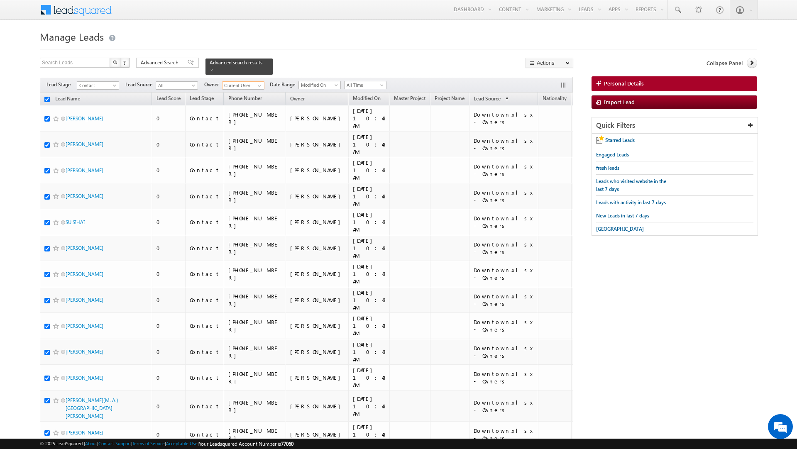
checkbox input "true"
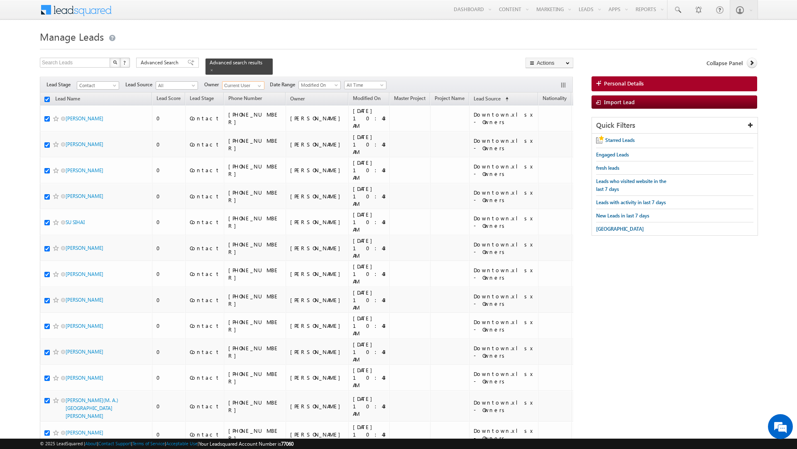
checkbox input "true"
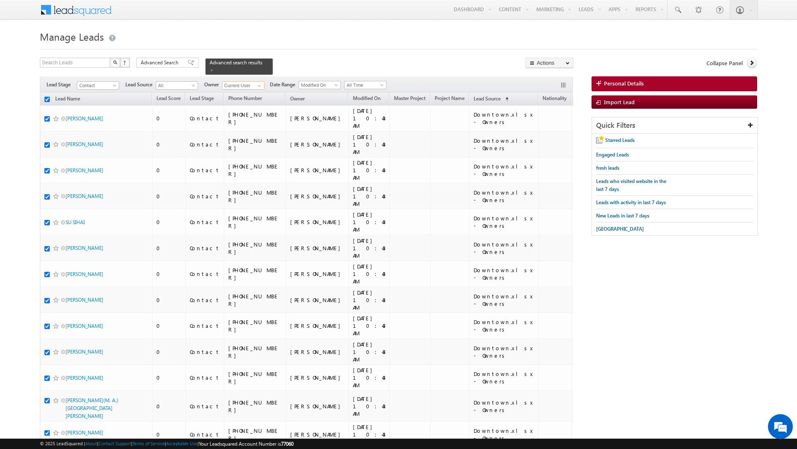
checkbox input "true"
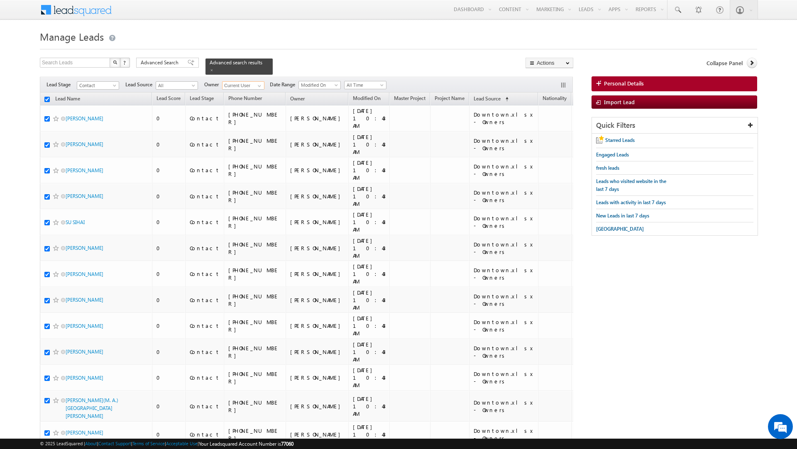
checkbox input "true"
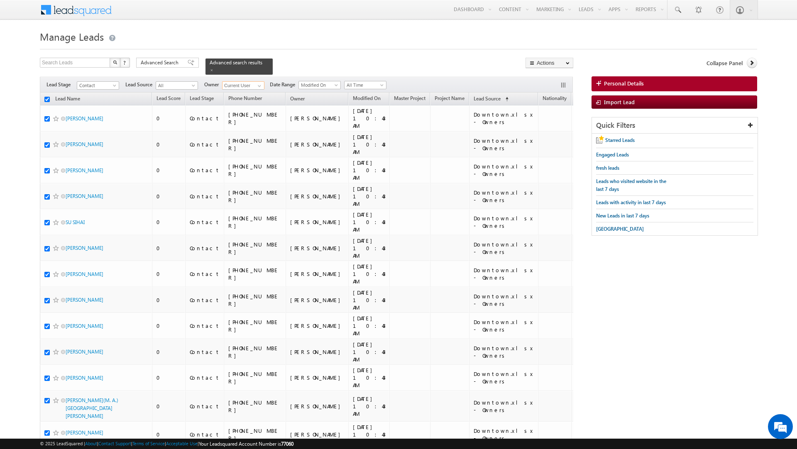
checkbox input "true"
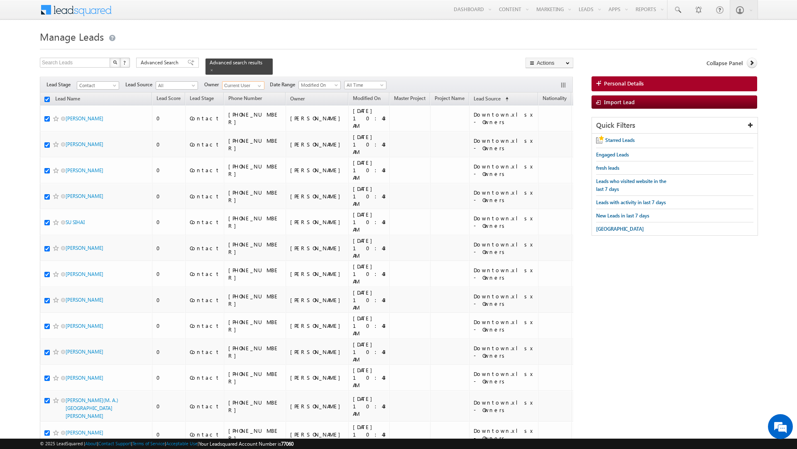
checkbox input "true"
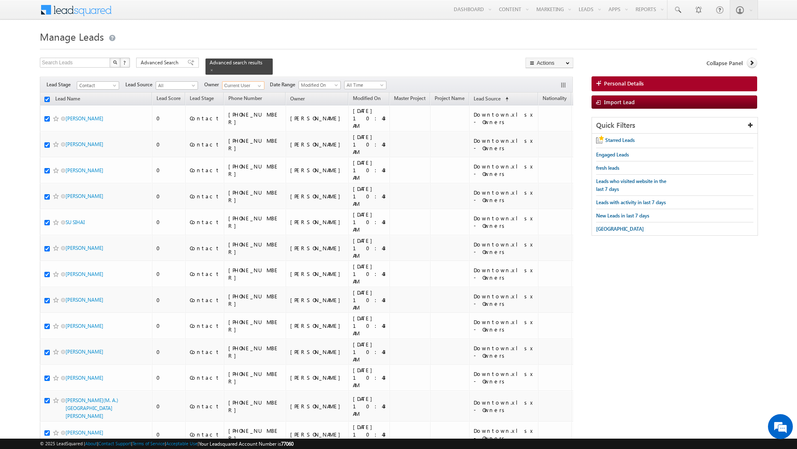
checkbox input "true"
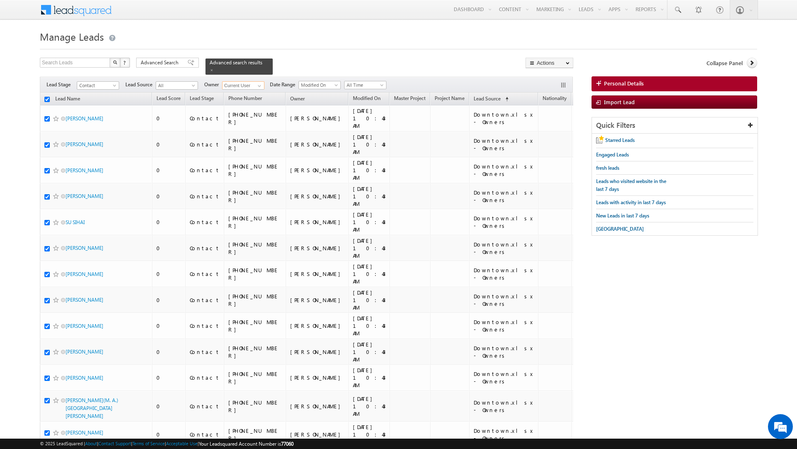
checkbox input "true"
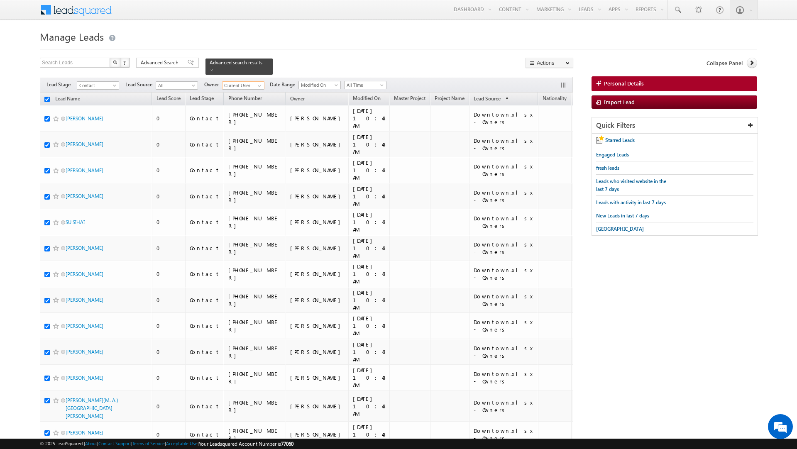
checkbox input "true"
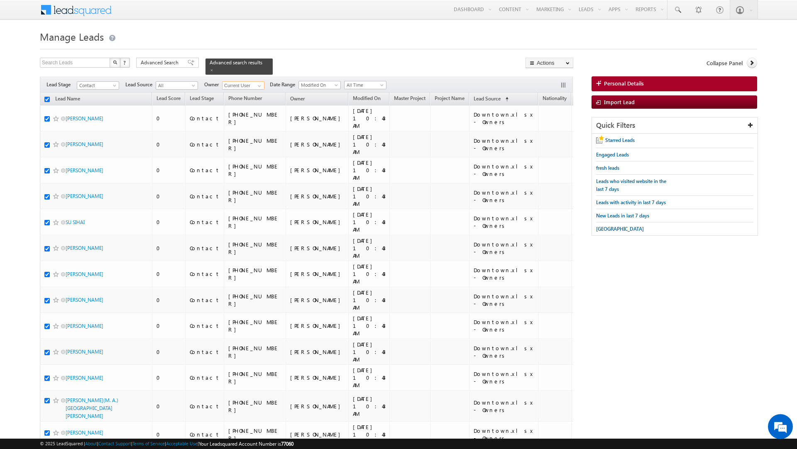
checkbox input "true"
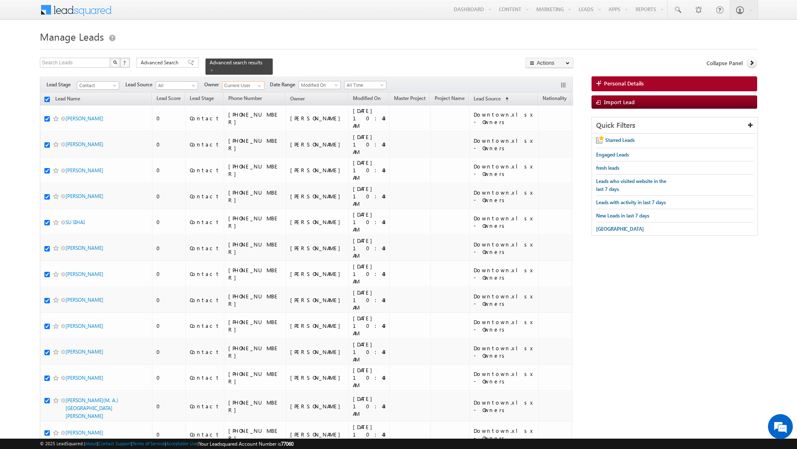
checkbox input "true"
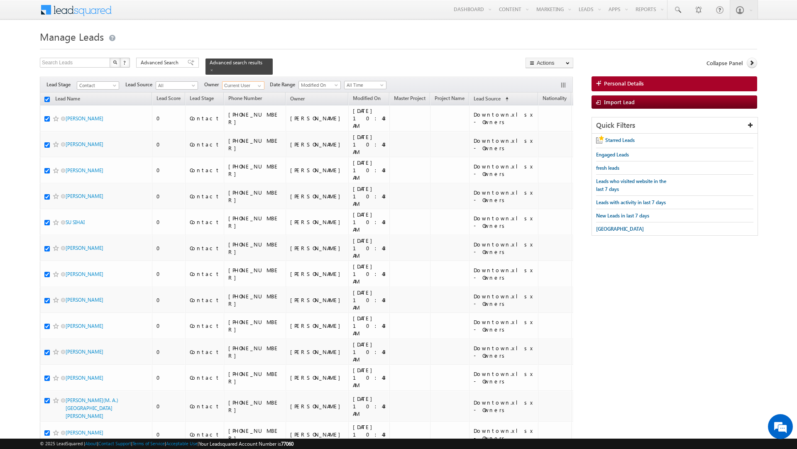
checkbox input "true"
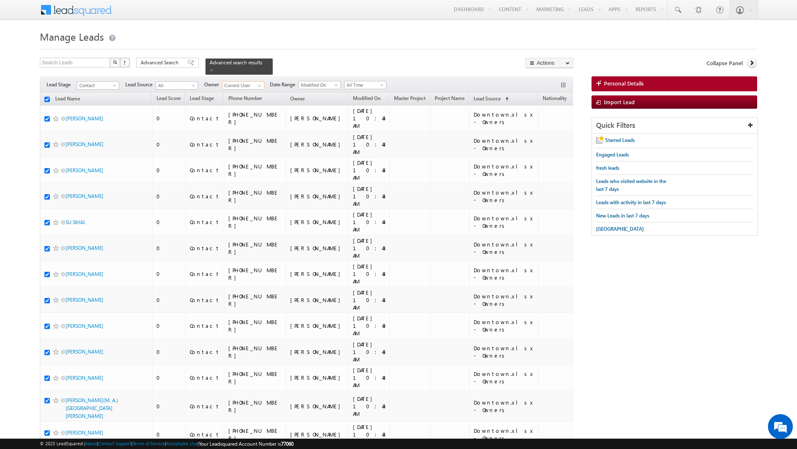
checkbox input "true"
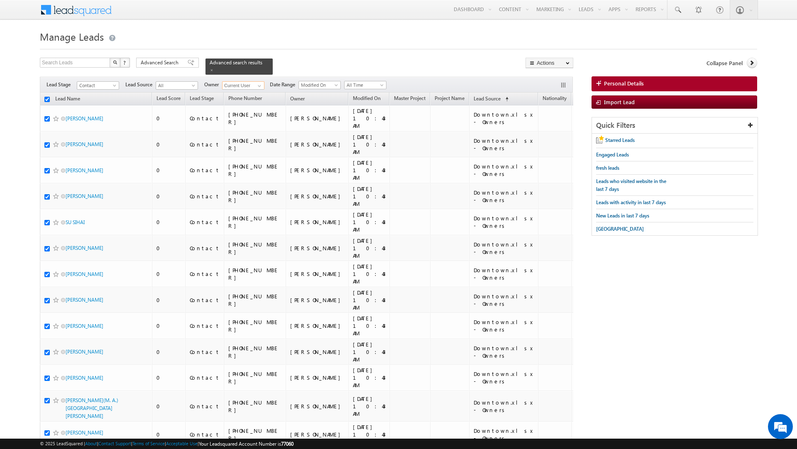
checkbox input "true"
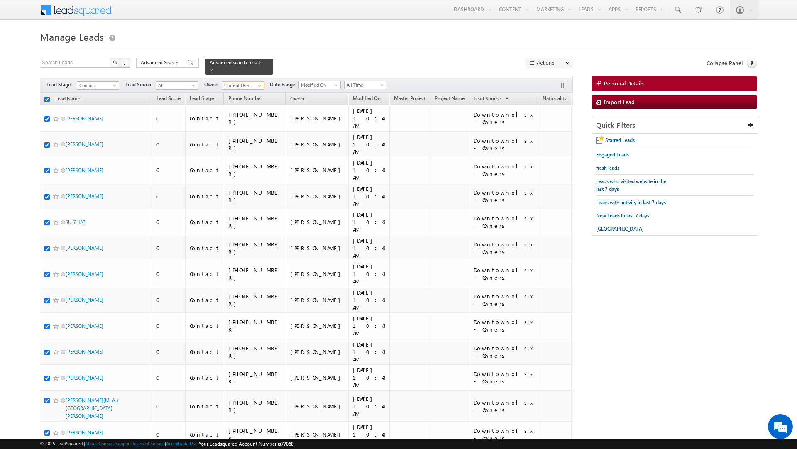
checkbox input "true"
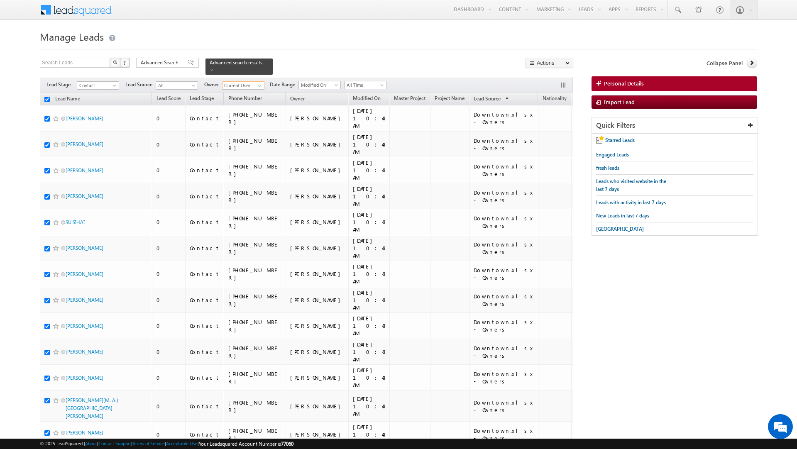
checkbox input "true"
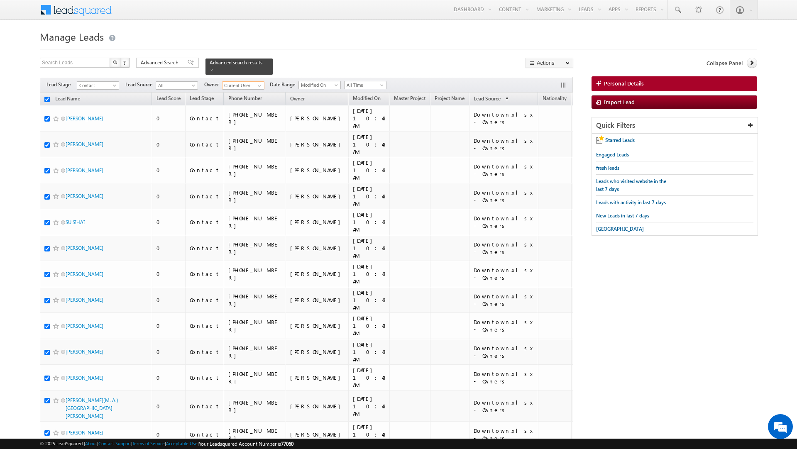
checkbox input "true"
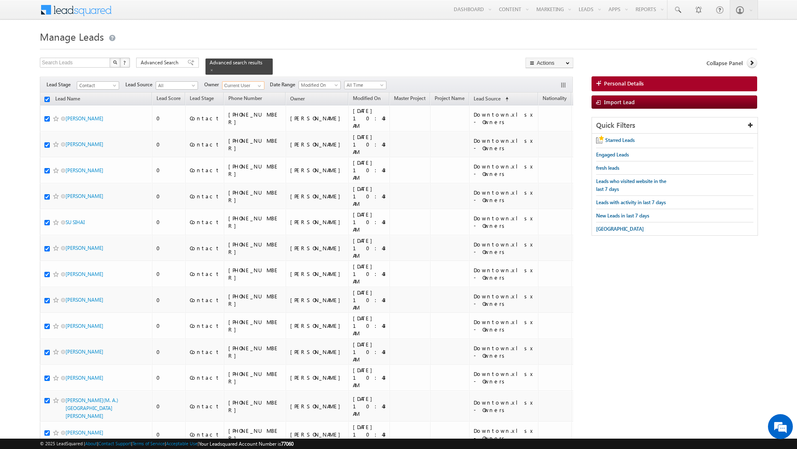
checkbox input "true"
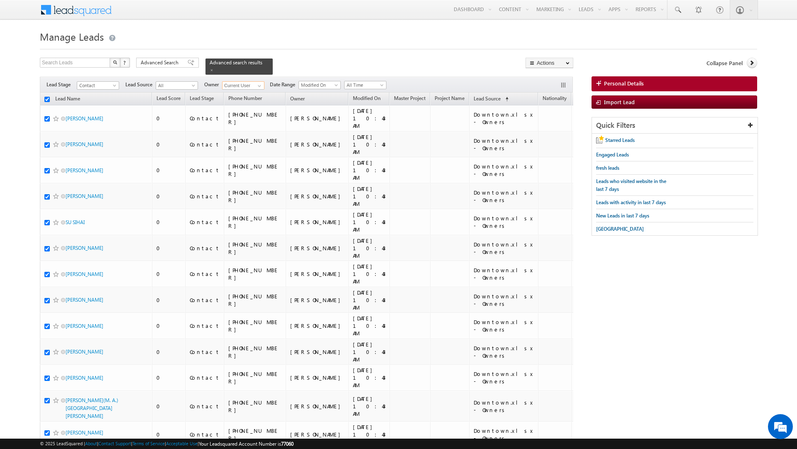
checkbox input "true"
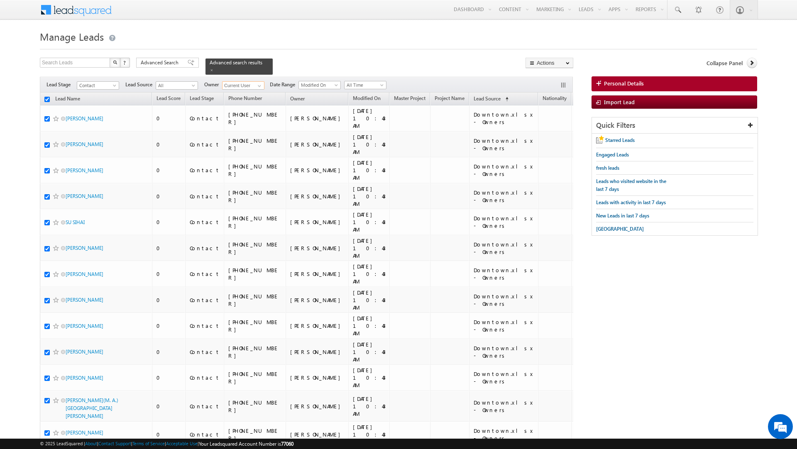
checkbox input "true"
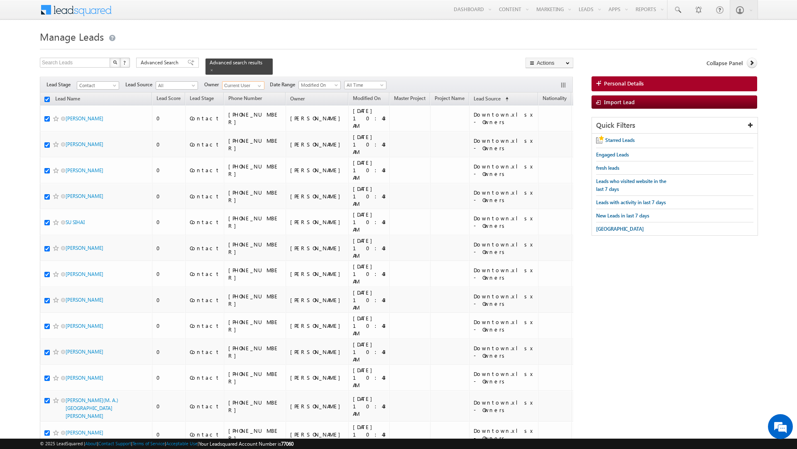
checkbox input "true"
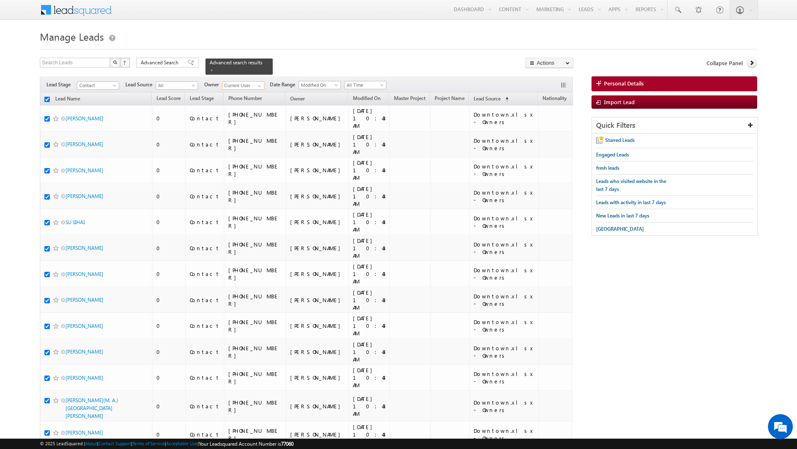
checkbox input "true"
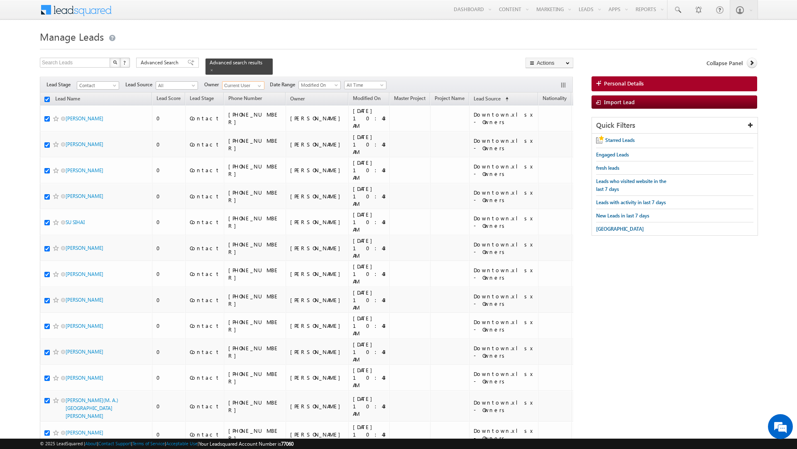
checkbox input "true"
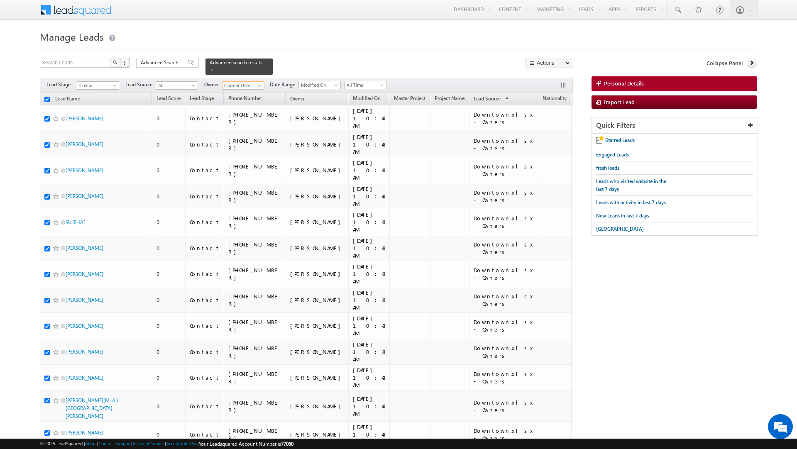
checkbox input "true"
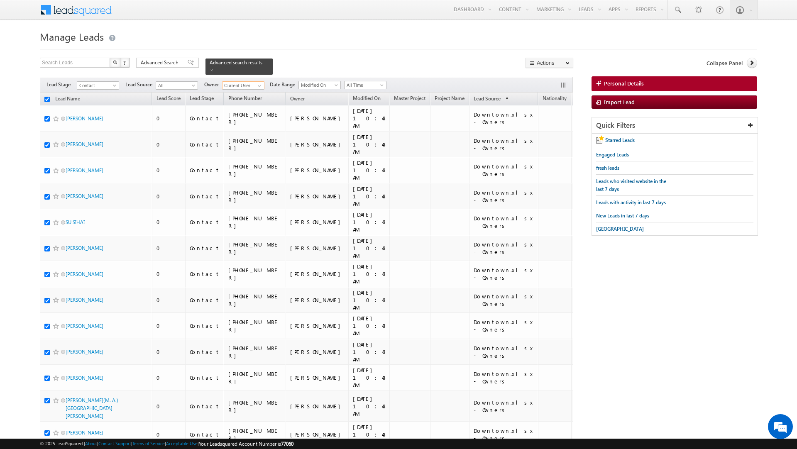
checkbox input "true"
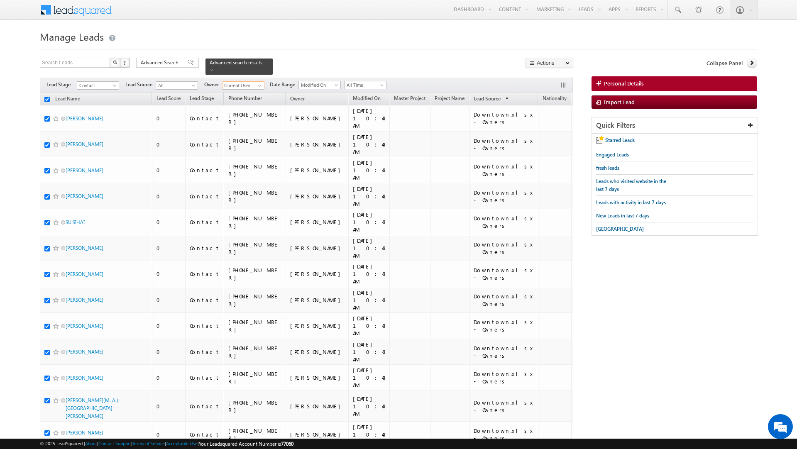
checkbox input "true"
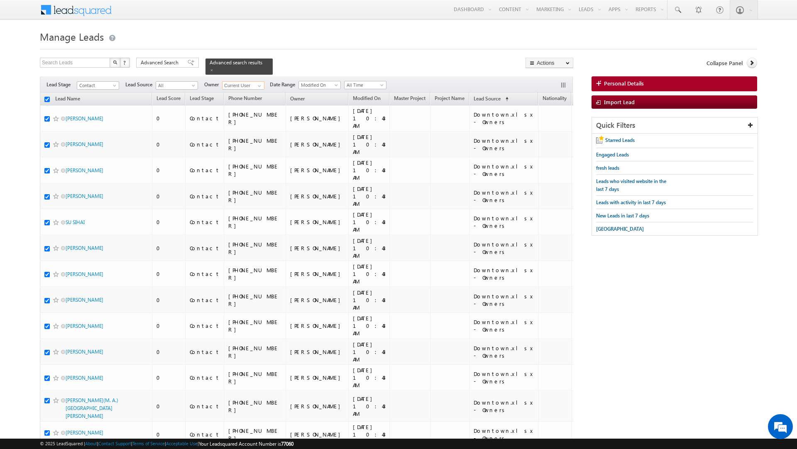
checkbox input "true"
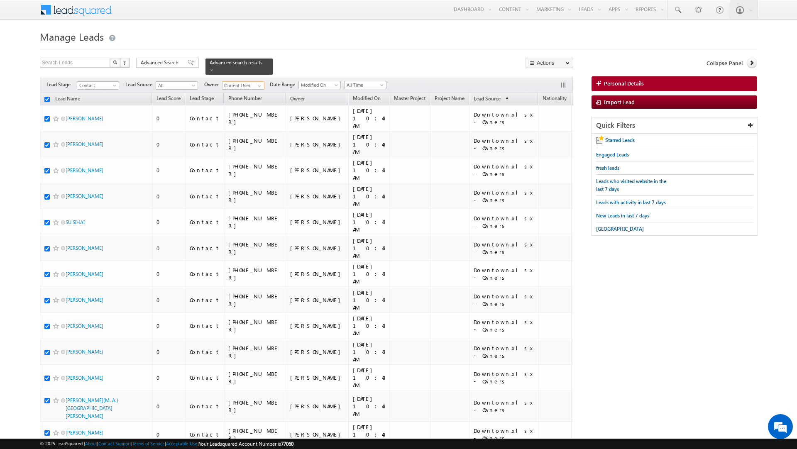
checkbox input "true"
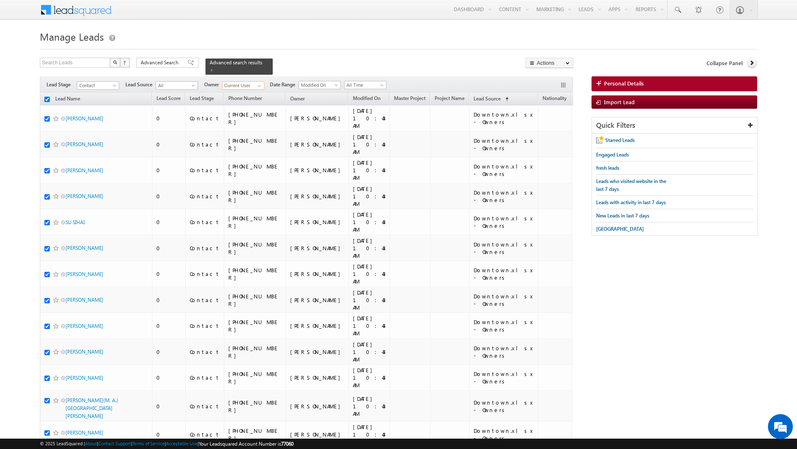
checkbox input "true"
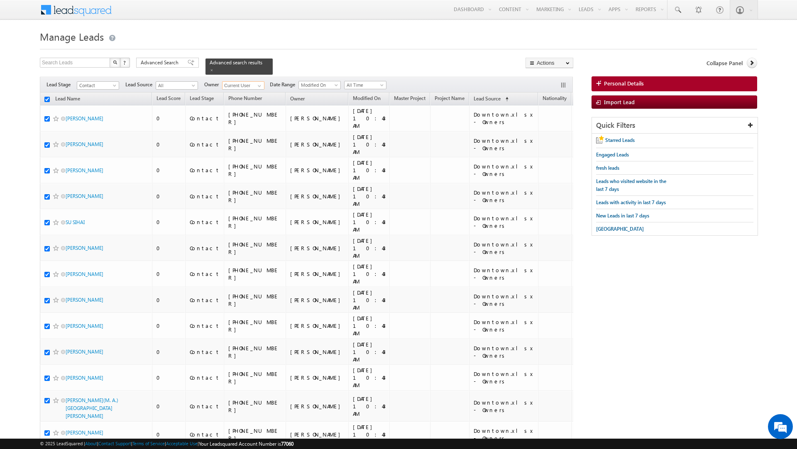
checkbox input "true"
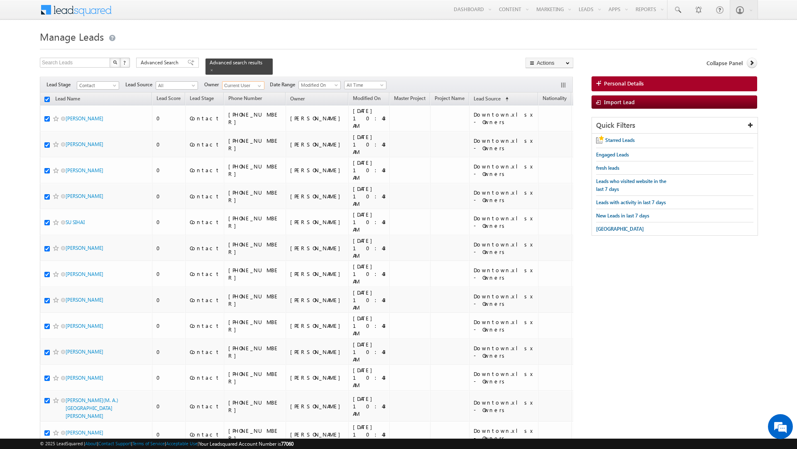
checkbox input "true"
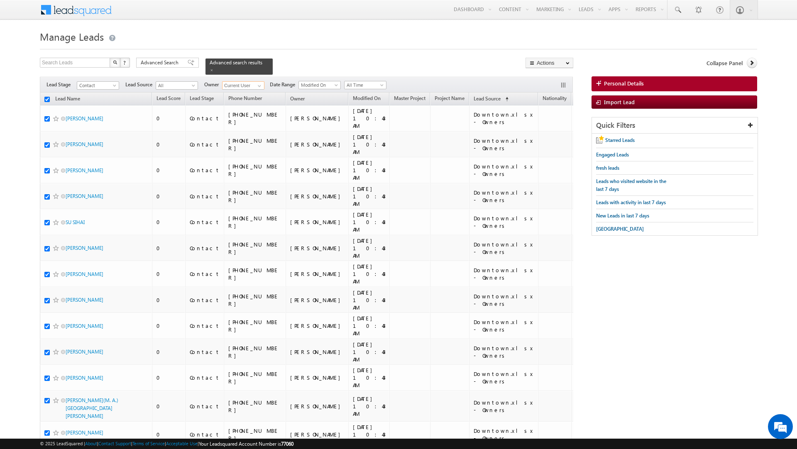
checkbox input "true"
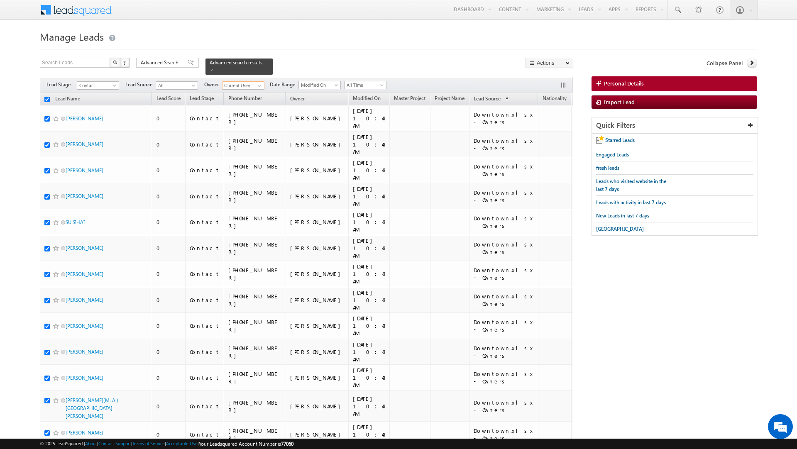
checkbox input "true"
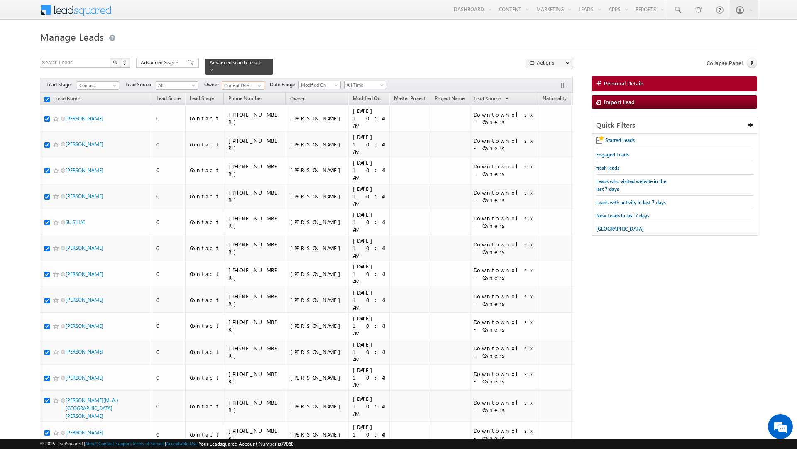
checkbox input "true"
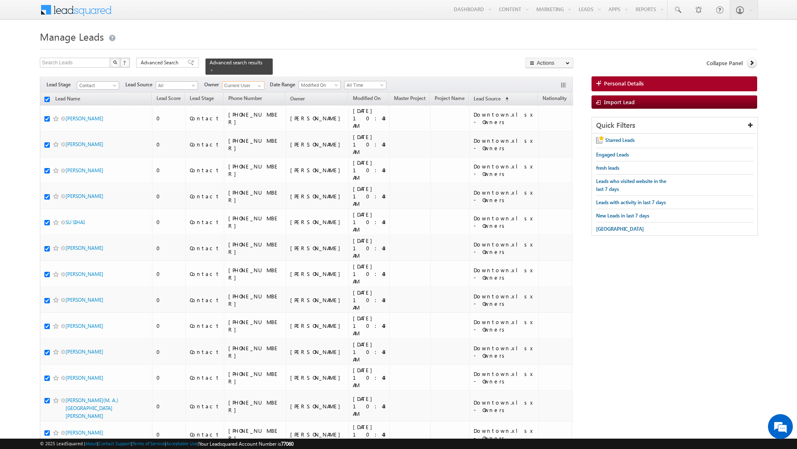
checkbox input "true"
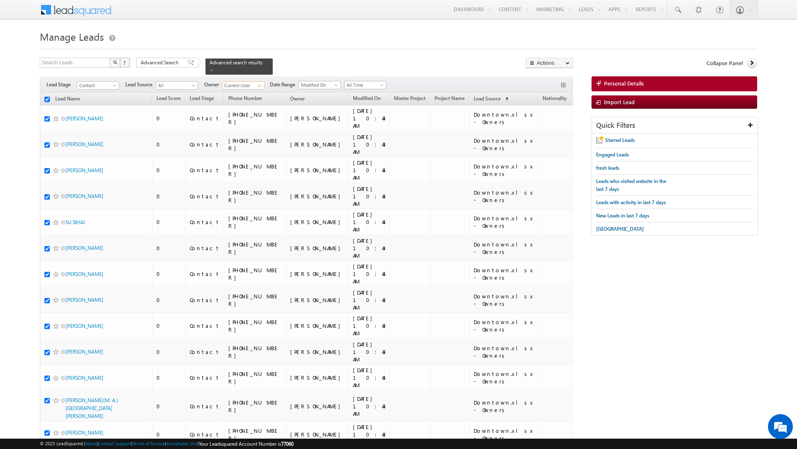
checkbox input "true"
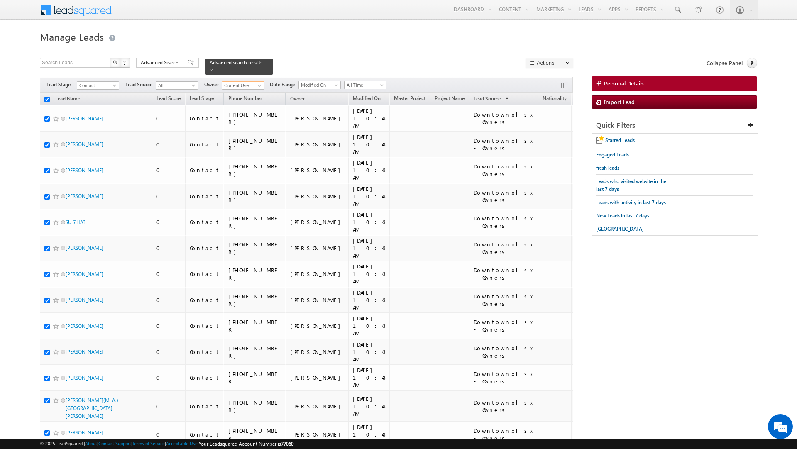
checkbox input "true"
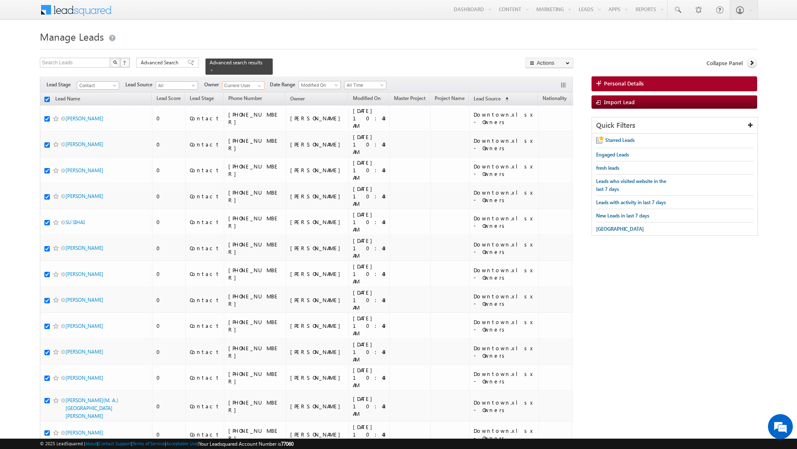
checkbox input "true"
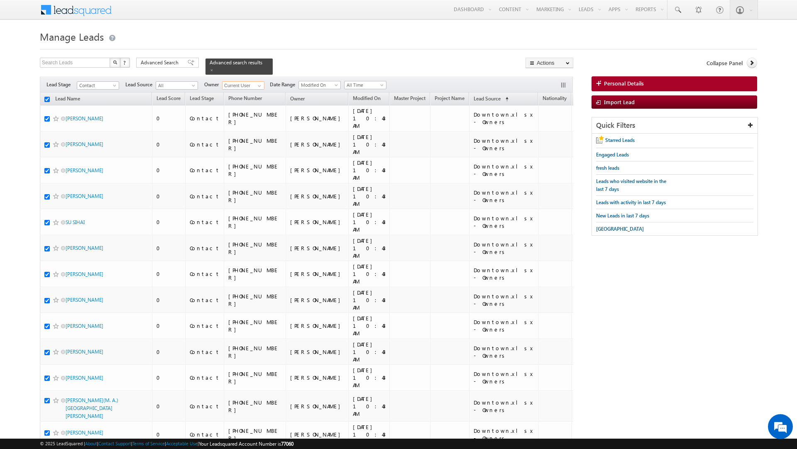
checkbox input "true"
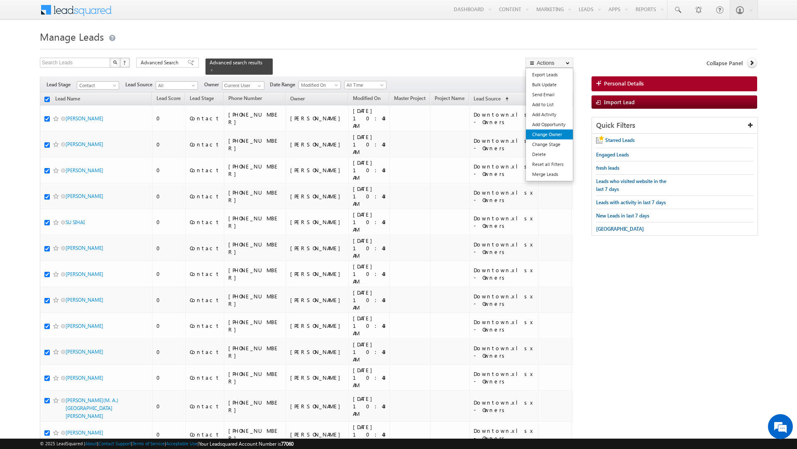
click at [551, 139] on link "Change Owner" at bounding box center [549, 134] width 47 height 10
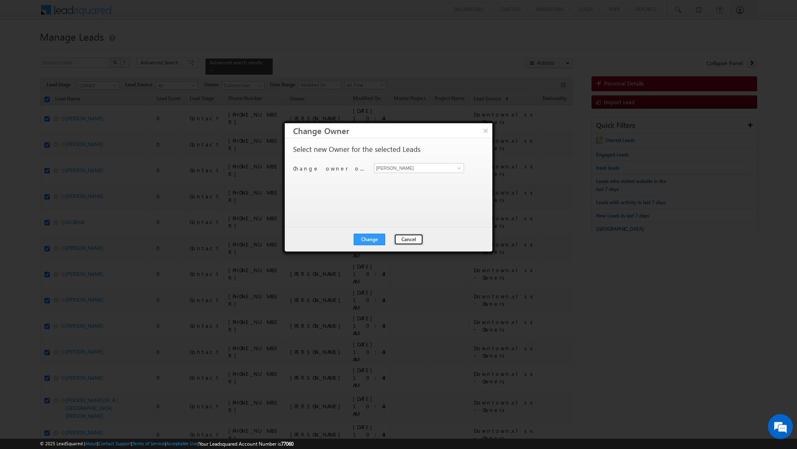
click at [405, 238] on button "Cancel" at bounding box center [408, 240] width 29 height 12
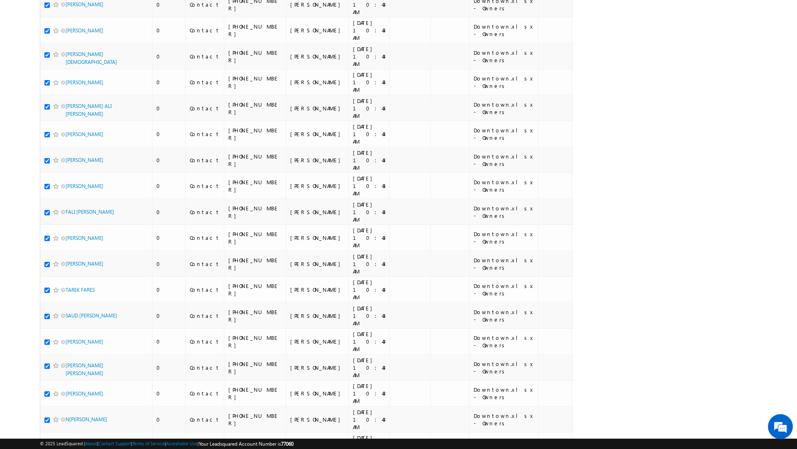
scroll to position [4038, 0]
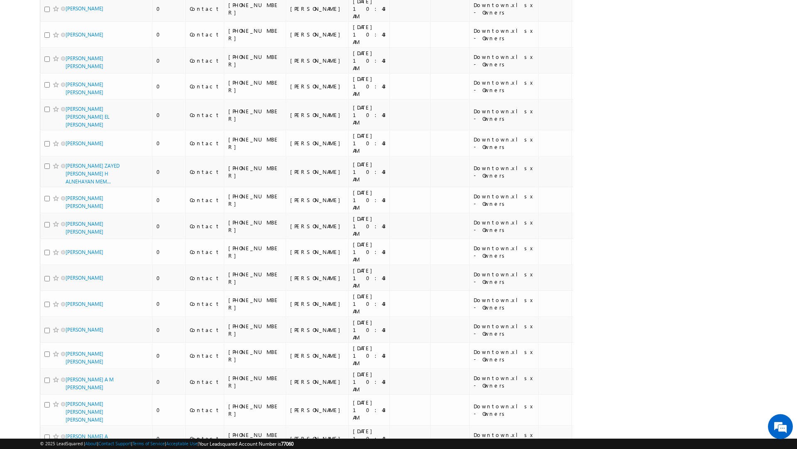
scroll to position [4077, 0]
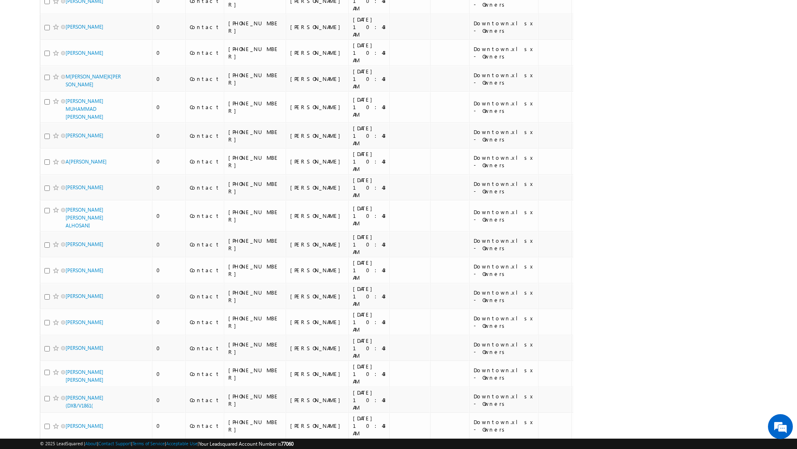
scroll to position [3951, 0]
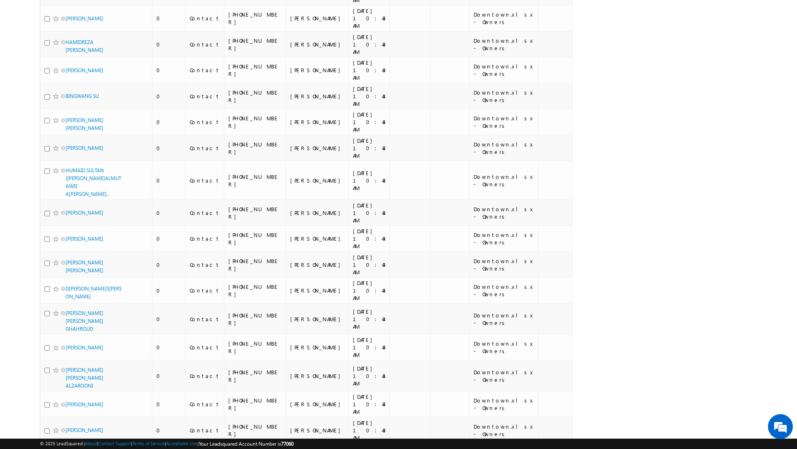
scroll to position [4050, 0]
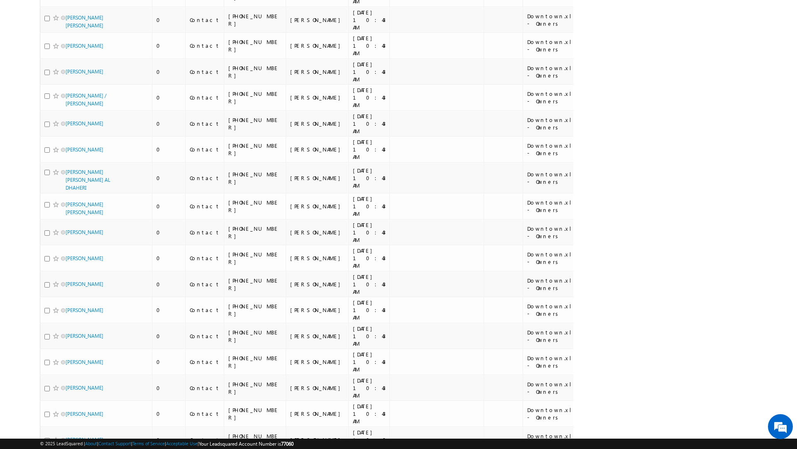
scroll to position [0, 0]
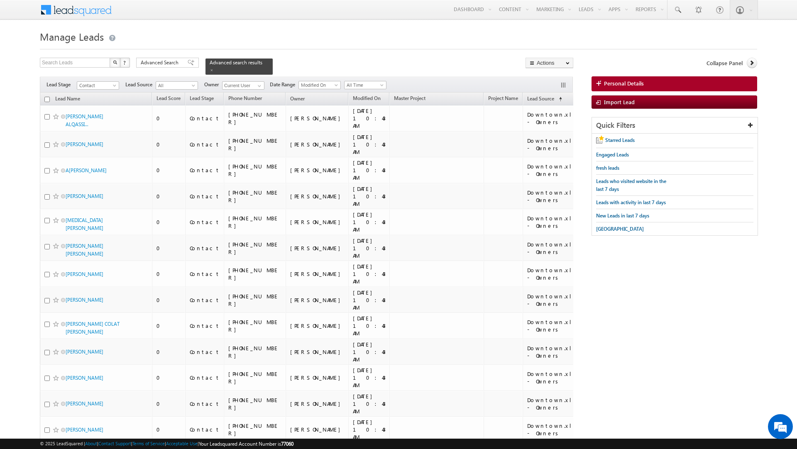
click at [46, 97] on input "checkbox" at bounding box center [46, 99] width 5 height 5
click at [262, 83] on span at bounding box center [259, 86] width 7 height 7
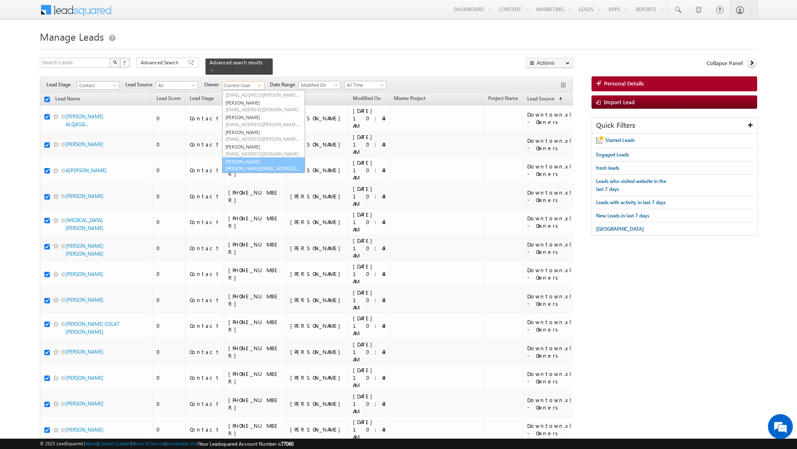
scroll to position [56, 0]
click at [253, 157] on link "Vratika Soni vratika.soni@indglobal.ae" at bounding box center [263, 165] width 83 height 16
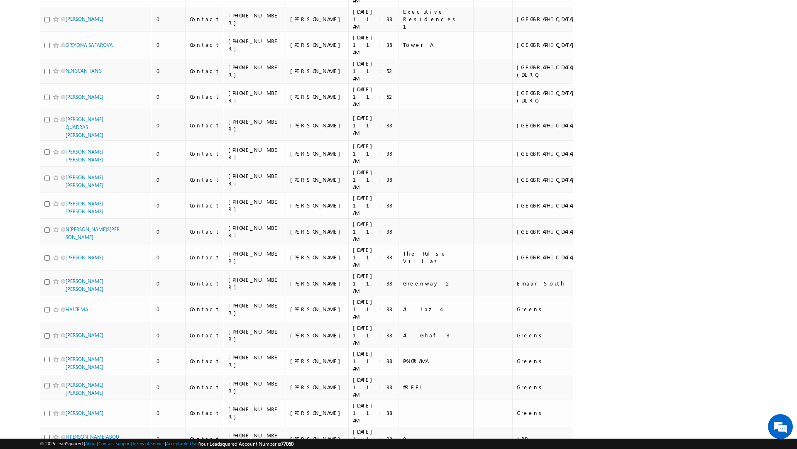
scroll to position [0, 0]
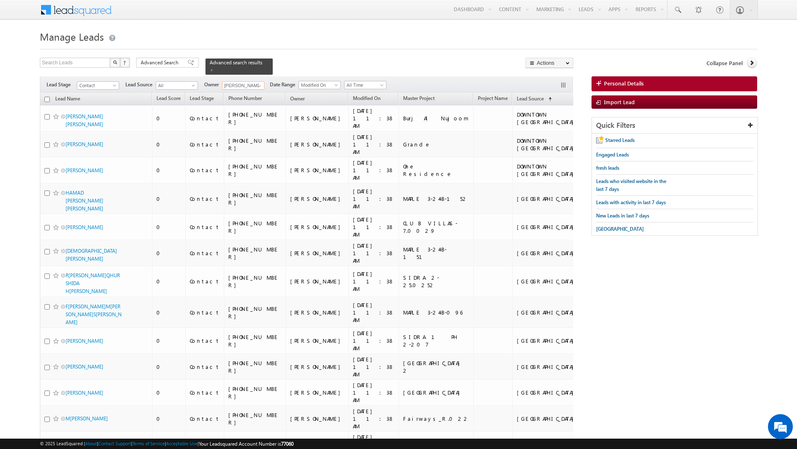
click at [47, 97] on input "checkbox" at bounding box center [46, 99] width 5 height 5
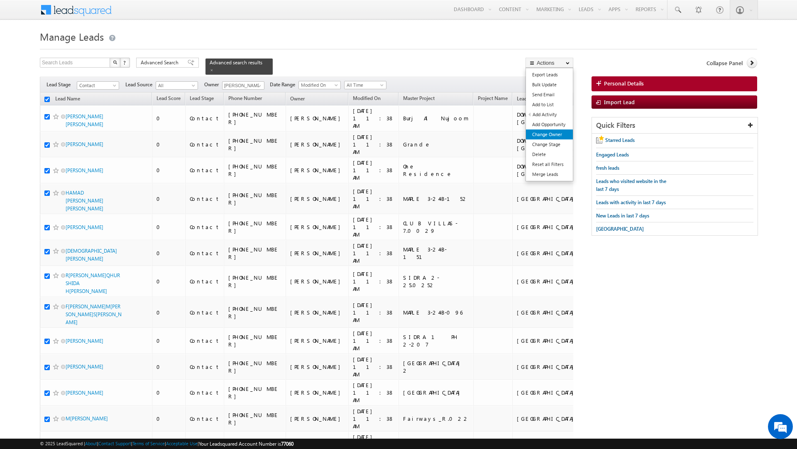
click at [546, 134] on link "Change Owner" at bounding box center [549, 134] width 47 height 10
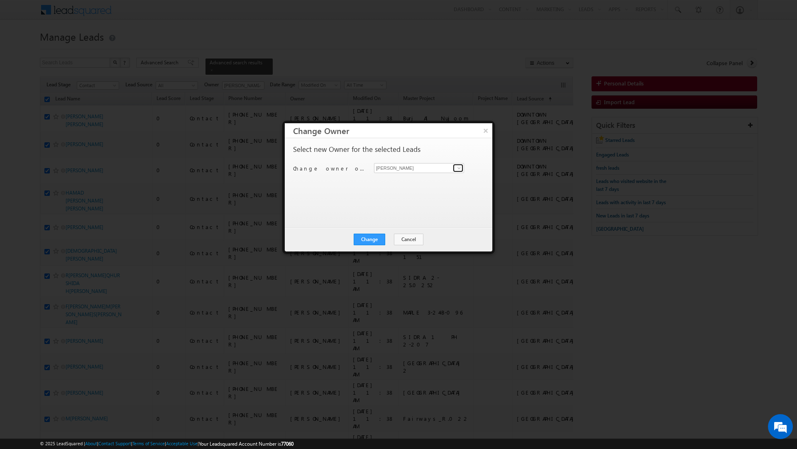
click at [457, 166] on span at bounding box center [459, 168] width 7 height 7
click at [401, 236] on link "Vratika Soni vratika.soni@indglobal.ae" at bounding box center [419, 239] width 90 height 16
click at [366, 239] on button "Change" at bounding box center [370, 240] width 32 height 12
click at [388, 239] on button "Close" at bounding box center [389, 240] width 27 height 12
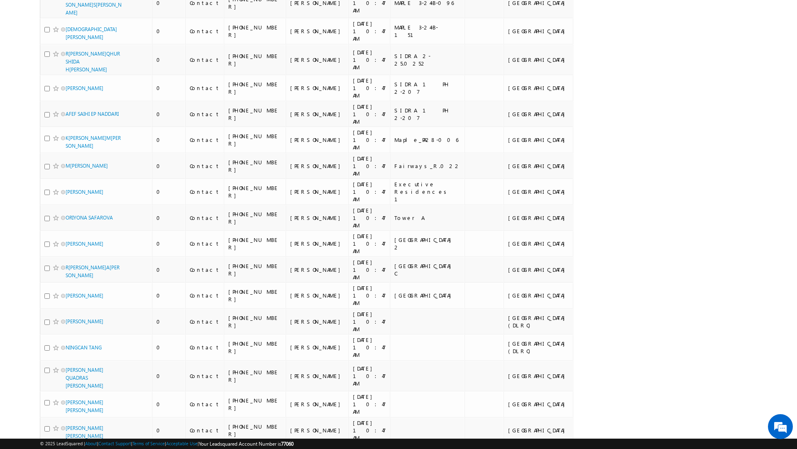
scroll to position [0, 0]
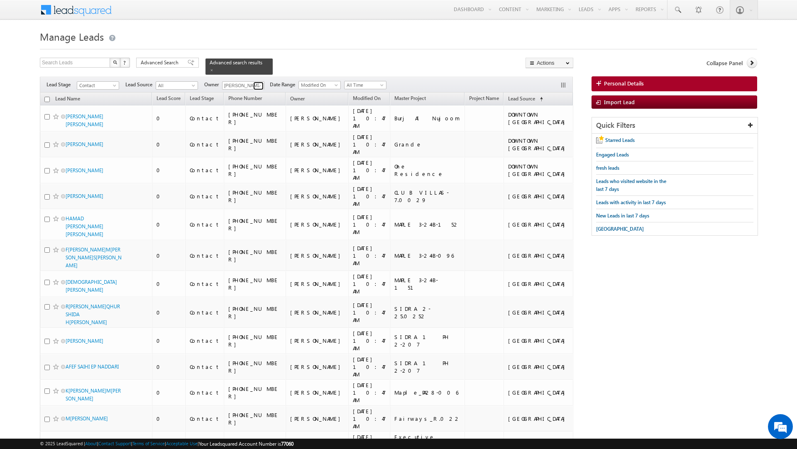
click at [260, 83] on span at bounding box center [259, 86] width 7 height 7
click at [247, 99] on link "Current User" at bounding box center [263, 104] width 83 height 10
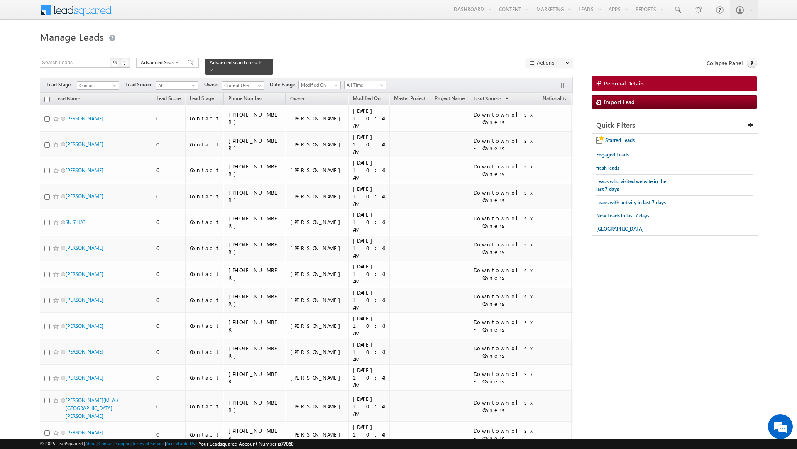
click at [47, 97] on input "checkbox" at bounding box center [46, 99] width 5 height 5
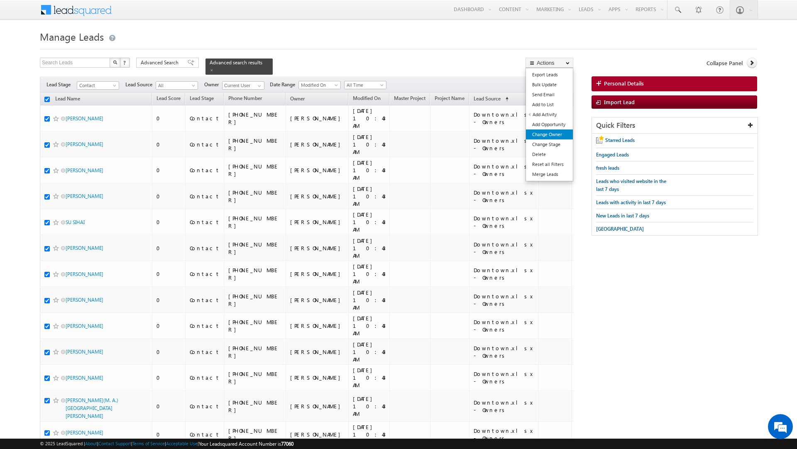
click at [544, 138] on link "Change Owner" at bounding box center [549, 134] width 47 height 10
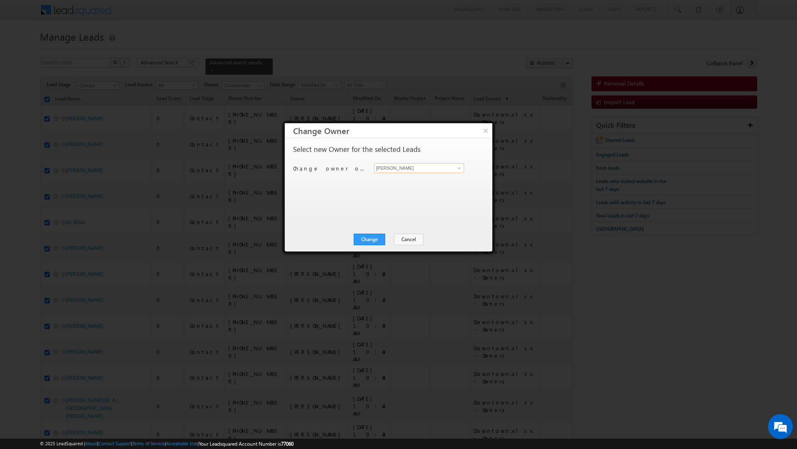
click at [404, 168] on input "[PERSON_NAME]" at bounding box center [419, 168] width 90 height 10
click at [396, 180] on link "Priya Kumra priya.kumra@indglobal.ae" at bounding box center [419, 181] width 90 height 16
click at [368, 235] on button "Change" at bounding box center [370, 240] width 32 height 12
click at [391, 240] on button "Close" at bounding box center [389, 240] width 27 height 12
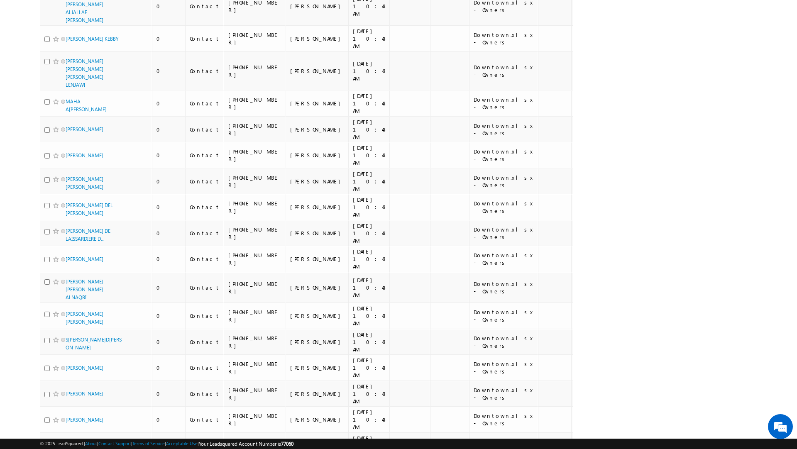
scroll to position [4077, 0]
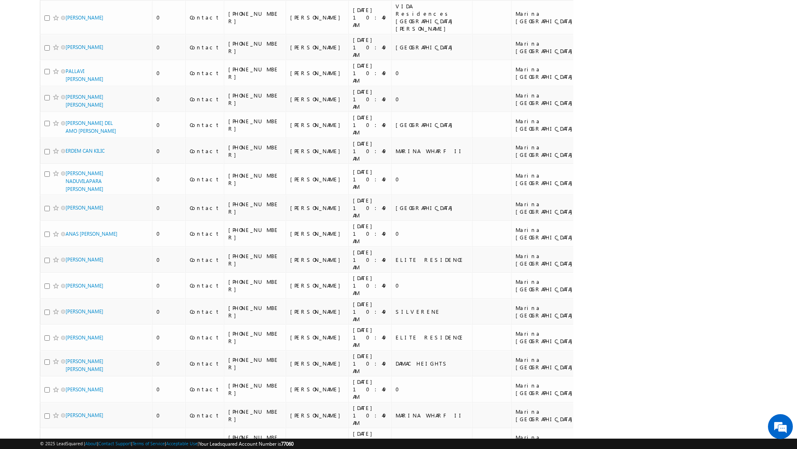
scroll to position [4310, 0]
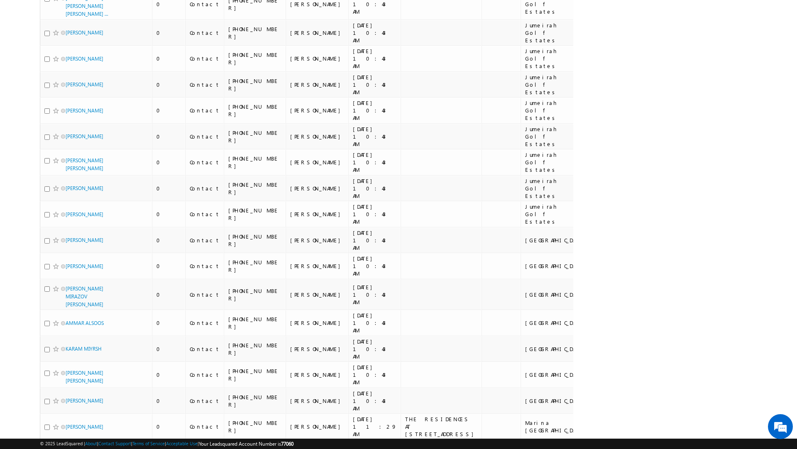
scroll to position [4242, 0]
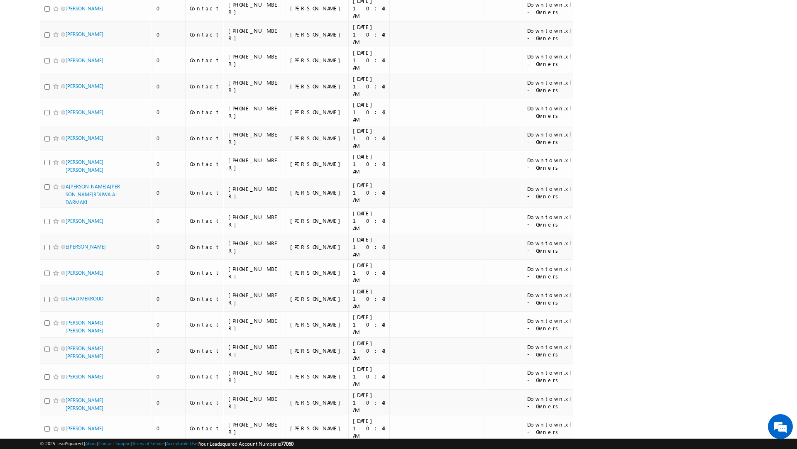
scroll to position [0, 0]
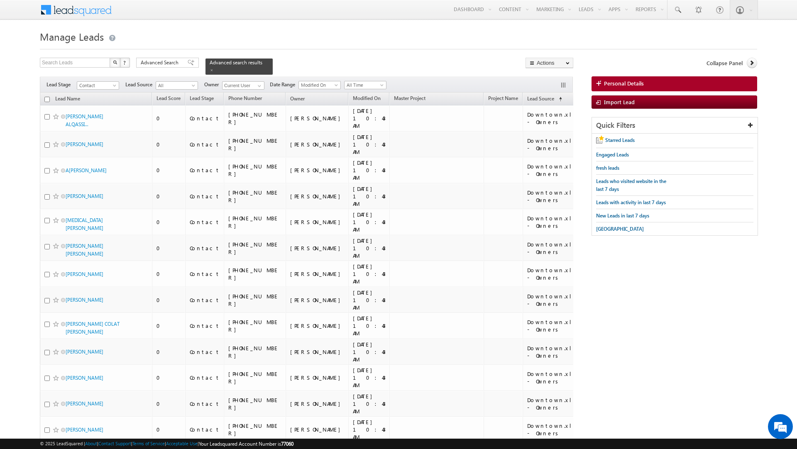
click at [47, 97] on input "checkbox" at bounding box center [46, 99] width 5 height 5
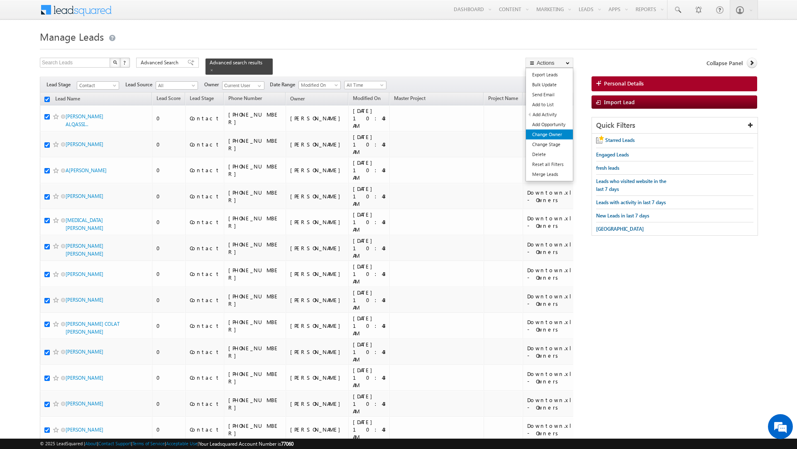
click at [547, 136] on link "Change Owner" at bounding box center [549, 134] width 47 height 10
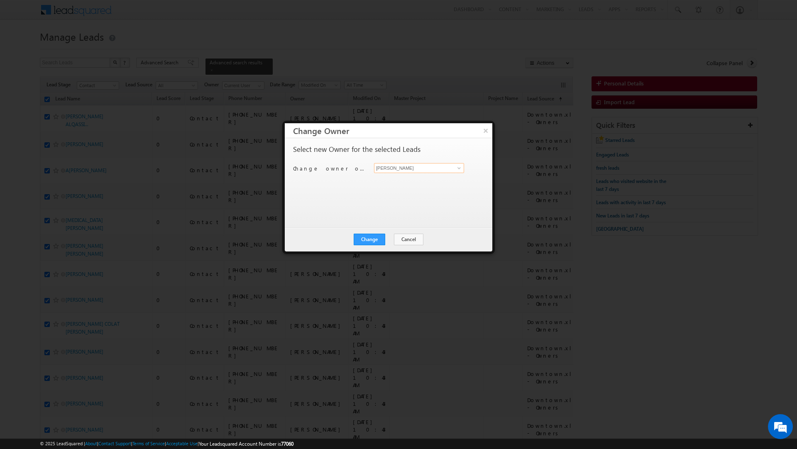
click at [412, 167] on input "[PERSON_NAME]" at bounding box center [419, 168] width 90 height 10
click at [407, 179] on link "Dheeraj Soni dheeraj.soni@indglobal.ae" at bounding box center [419, 181] width 90 height 16
click at [369, 237] on button "Change" at bounding box center [370, 240] width 32 height 12
click at [387, 241] on button "Close" at bounding box center [389, 240] width 27 height 12
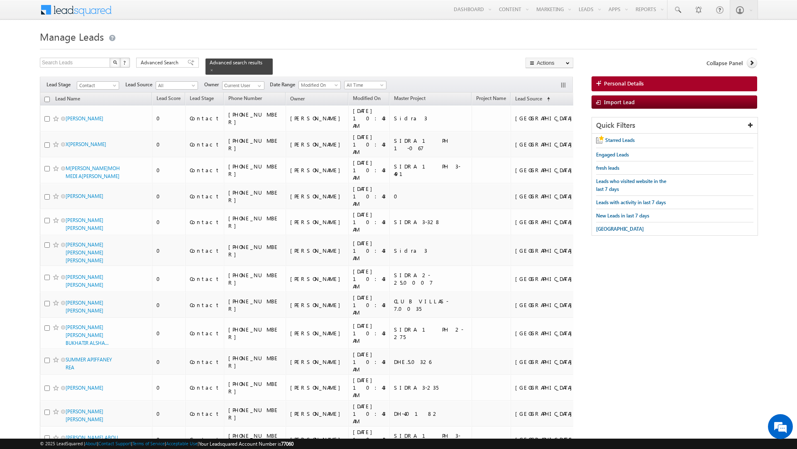
scroll to position [4075, 0]
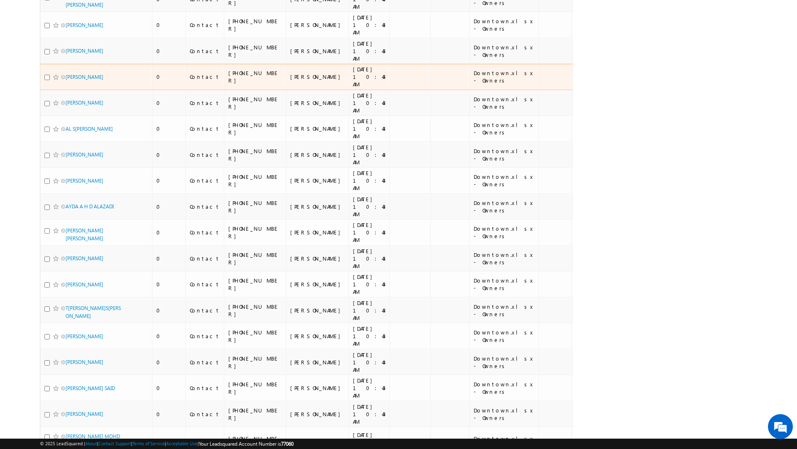
scroll to position [0, 0]
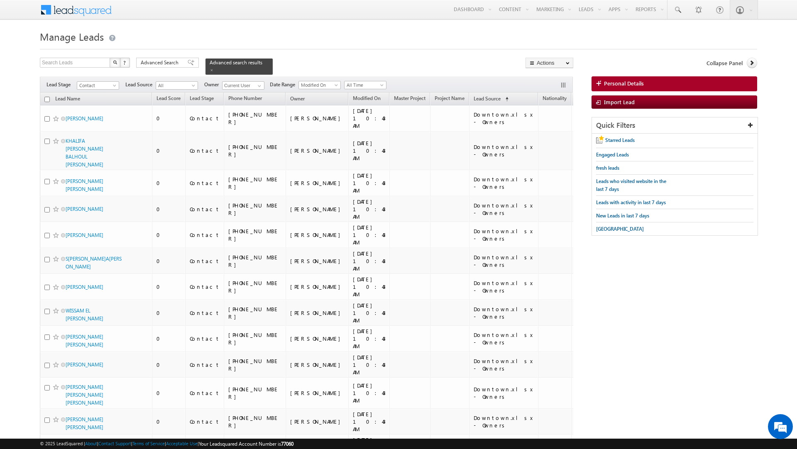
click at [47, 97] on input "checkbox" at bounding box center [46, 99] width 5 height 5
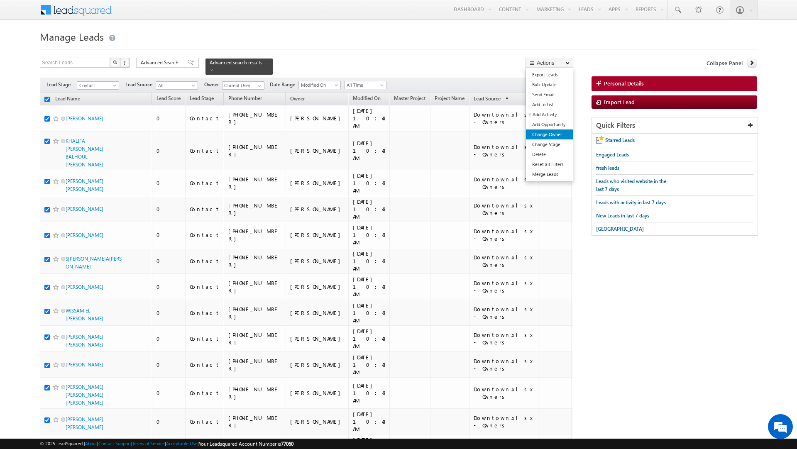
click at [547, 137] on link "Change Owner" at bounding box center [549, 134] width 47 height 10
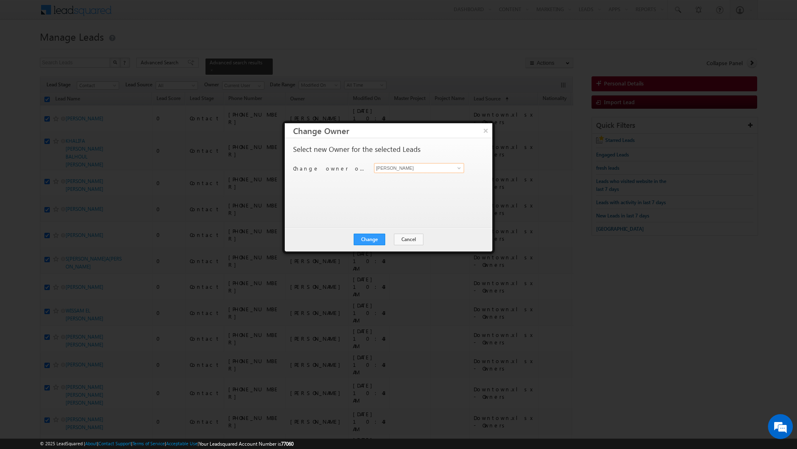
click at [395, 167] on input "[PERSON_NAME]" at bounding box center [419, 168] width 90 height 10
click at [390, 185] on span "murari.sharma@indglobal.ae" at bounding box center [414, 185] width 75 height 6
click at [372, 239] on button "Change" at bounding box center [370, 240] width 32 height 12
click at [390, 239] on button "Close" at bounding box center [389, 240] width 27 height 12
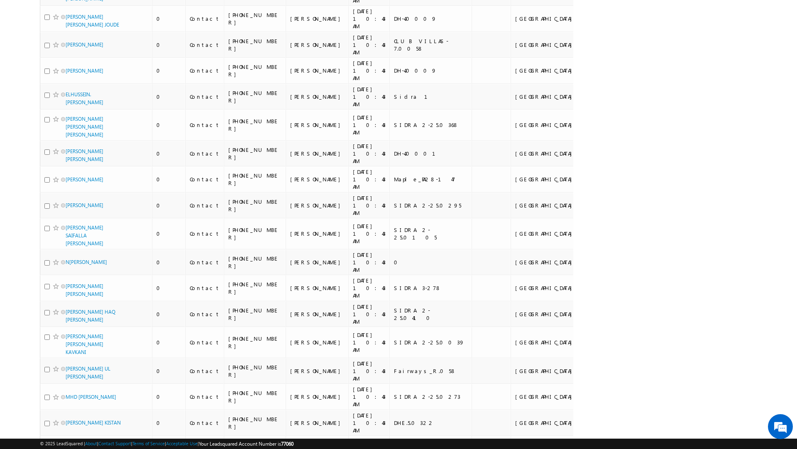
scroll to position [4041, 0]
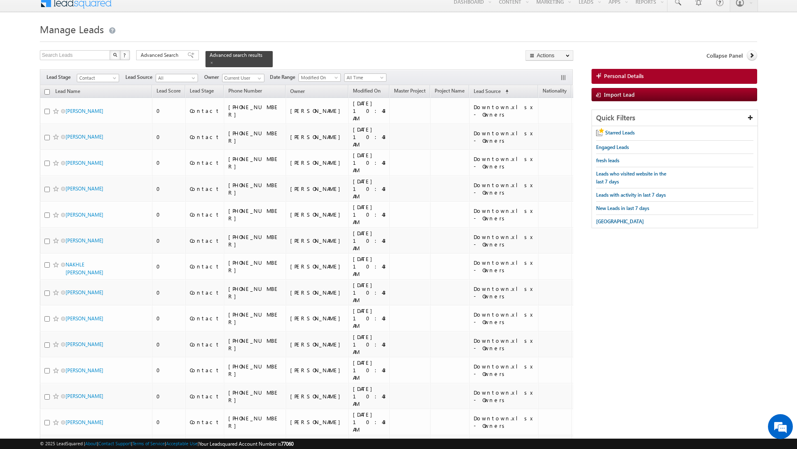
scroll to position [0, 0]
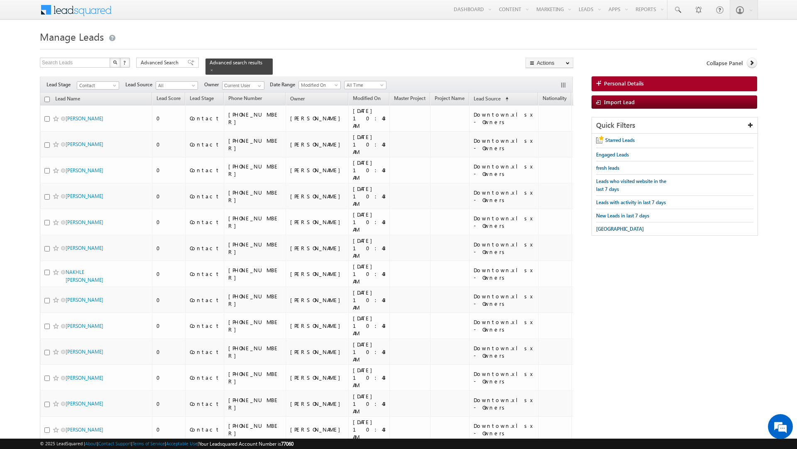
click at [47, 97] on input "checkbox" at bounding box center [46, 99] width 5 height 5
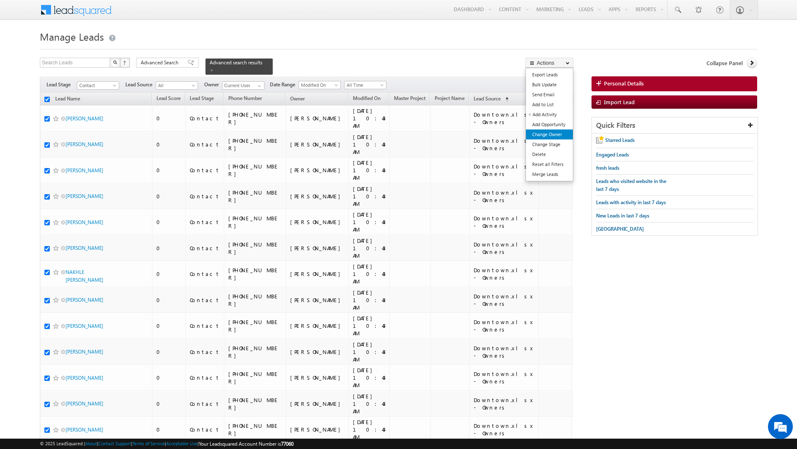
click at [551, 134] on link "Change Owner" at bounding box center [549, 134] width 47 height 10
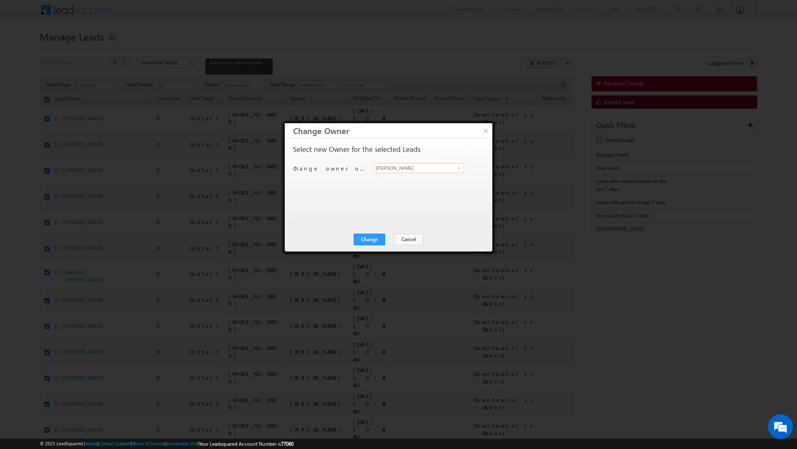
click at [386, 167] on input "[PERSON_NAME]" at bounding box center [419, 168] width 90 height 10
click at [380, 183] on span "vratika.soni@indglobal.ae" at bounding box center [414, 185] width 75 height 6
click at [373, 240] on button "Change" at bounding box center [370, 240] width 32 height 12
click at [393, 238] on button "Close" at bounding box center [389, 240] width 27 height 12
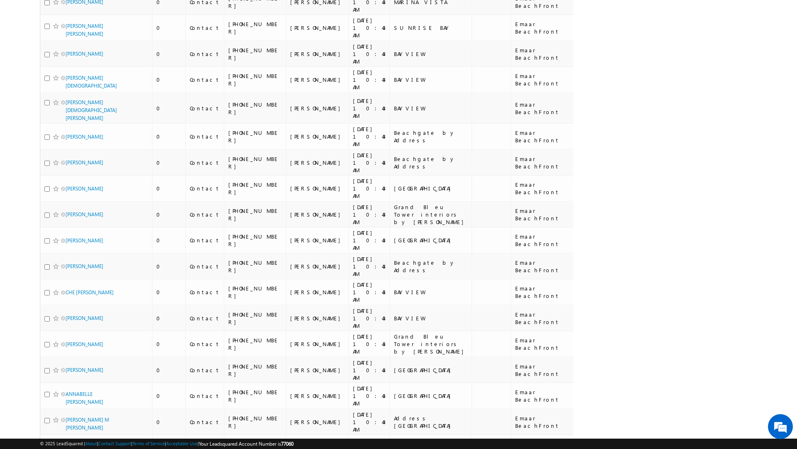
scroll to position [4079, 0]
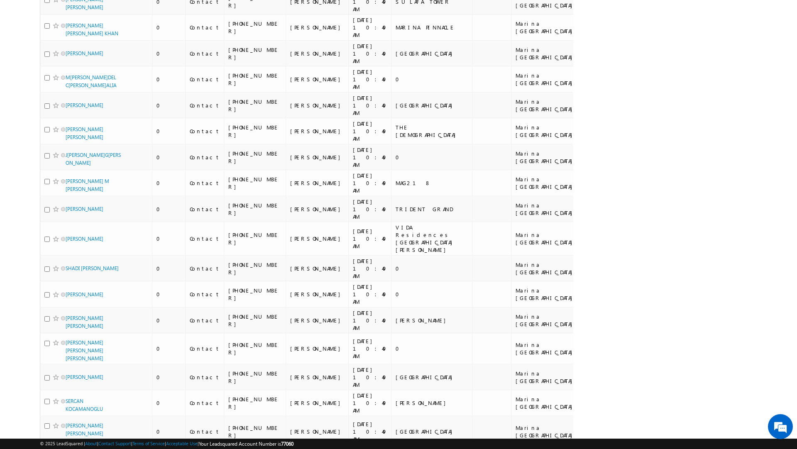
scroll to position [4235, 0]
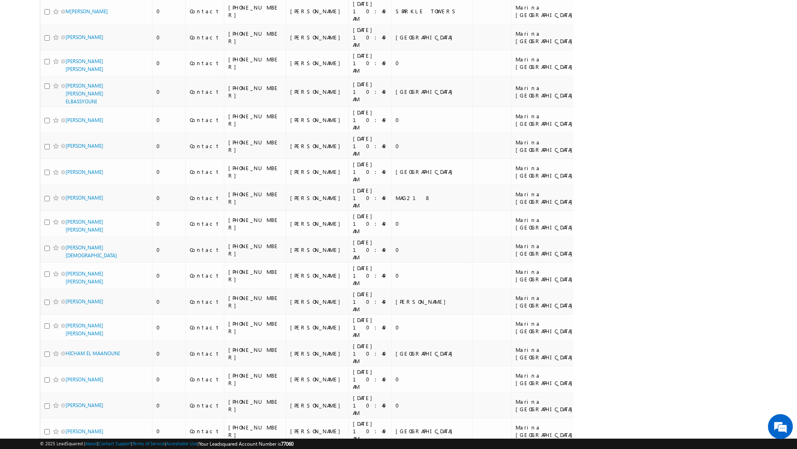
scroll to position [4366, 0]
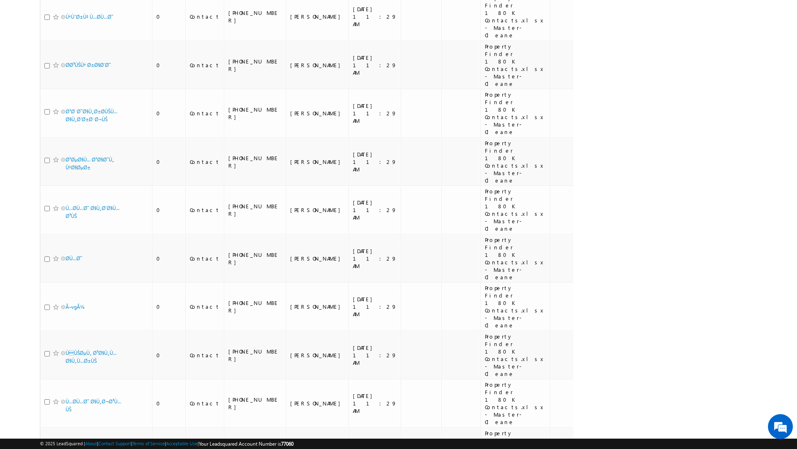
scroll to position [5776, 0]
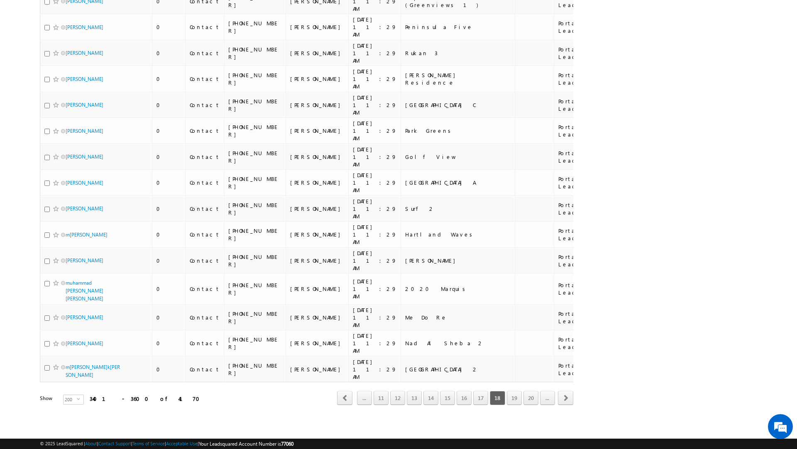
scroll to position [3757, 0]
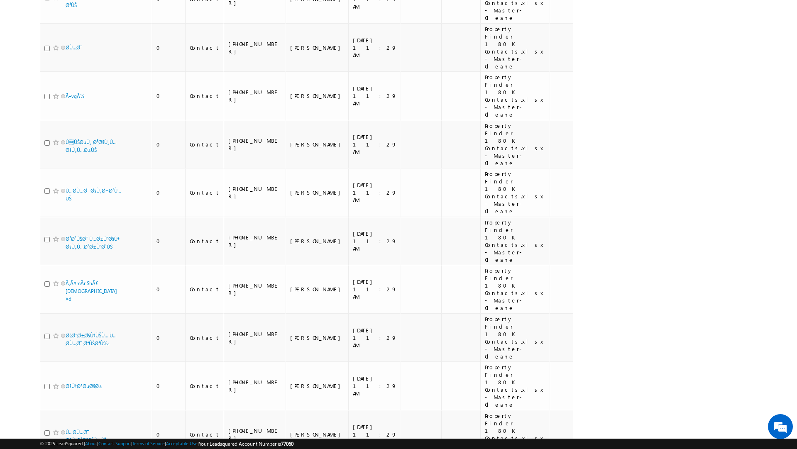
scroll to position [5776, 0]
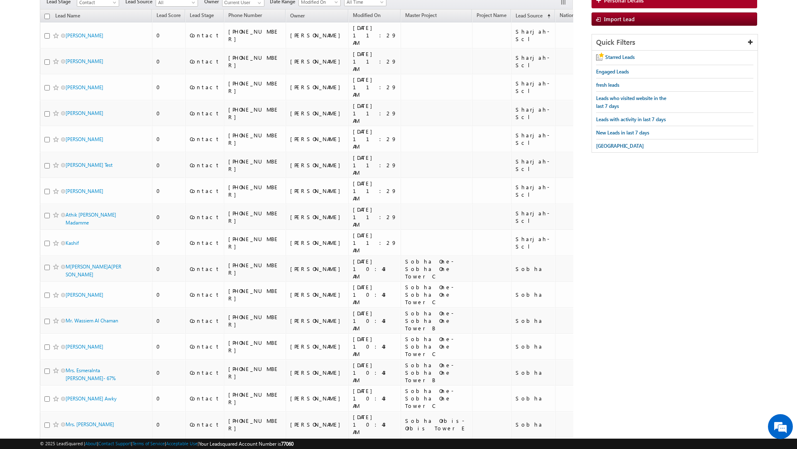
scroll to position [0, 0]
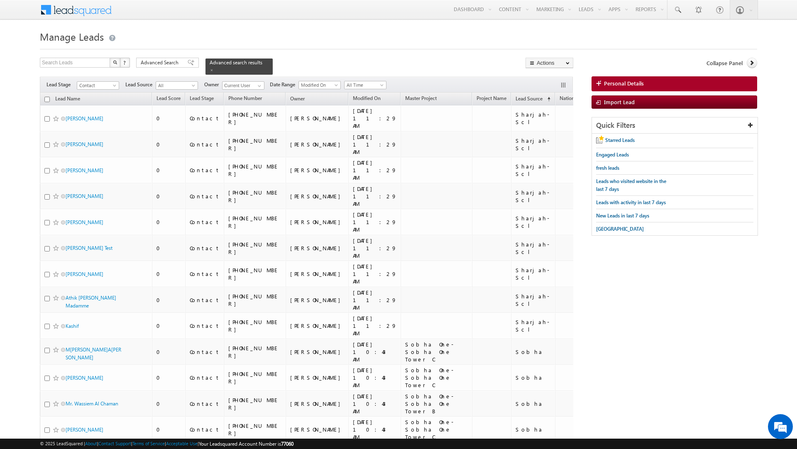
click at [48, 97] on input "checkbox" at bounding box center [46, 99] width 5 height 5
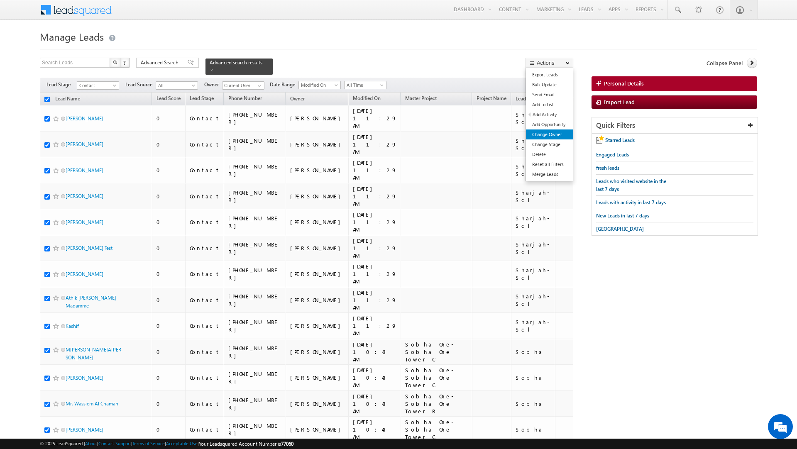
click at [551, 136] on link "Change Owner" at bounding box center [549, 134] width 47 height 10
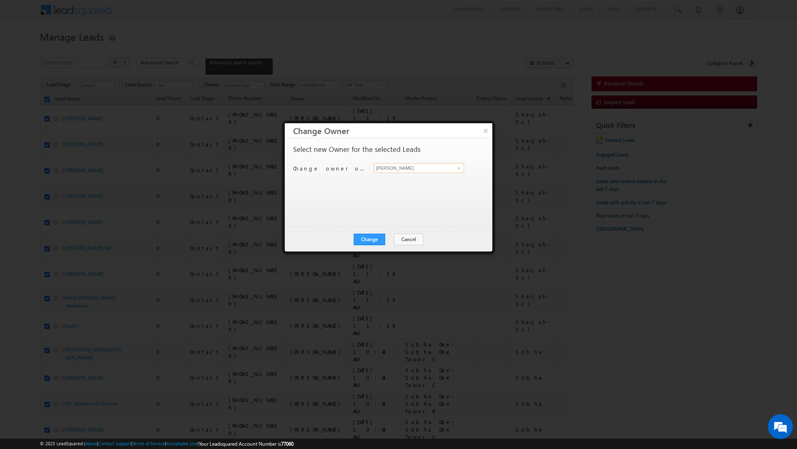
click at [427, 170] on input "[PERSON_NAME]" at bounding box center [419, 168] width 90 height 10
click at [486, 132] on button "×" at bounding box center [485, 130] width 14 height 15
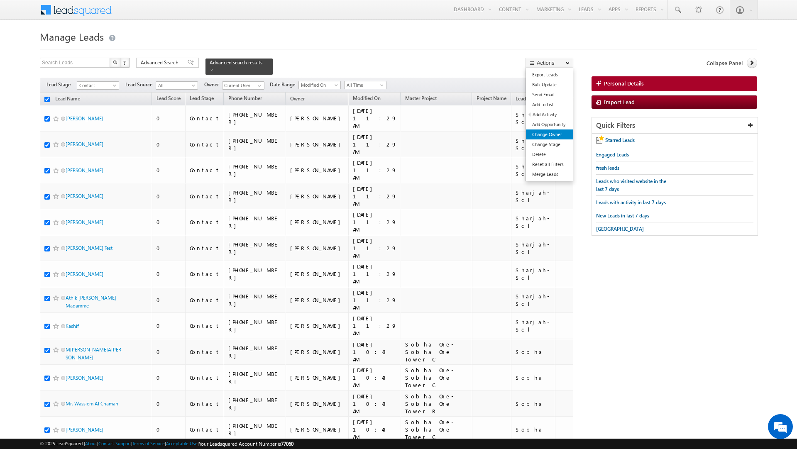
click at [541, 137] on link "Change Owner" at bounding box center [549, 134] width 47 height 10
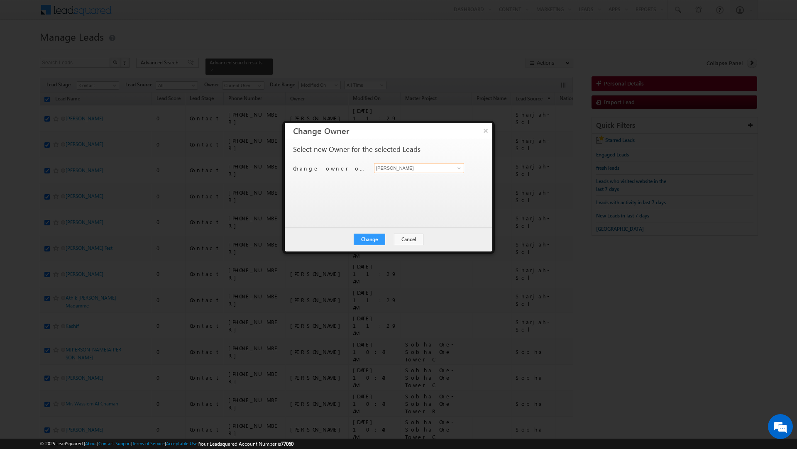
click at [402, 169] on input "[PERSON_NAME]" at bounding box center [419, 168] width 90 height 10
click at [386, 178] on link "Priya Kumra priya.kumra@indglobal.ae" at bounding box center [419, 181] width 90 height 16
click at [370, 240] on button "Change" at bounding box center [370, 240] width 32 height 12
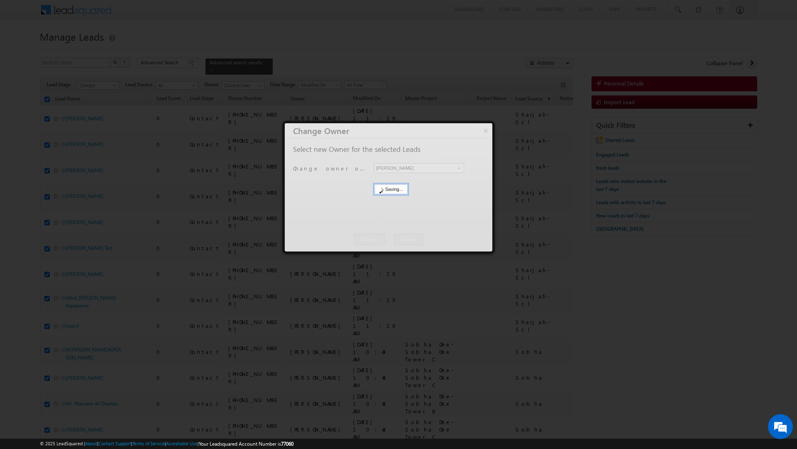
click at [0, 0] on button "Close" at bounding box center [0, 0] width 0 height 0
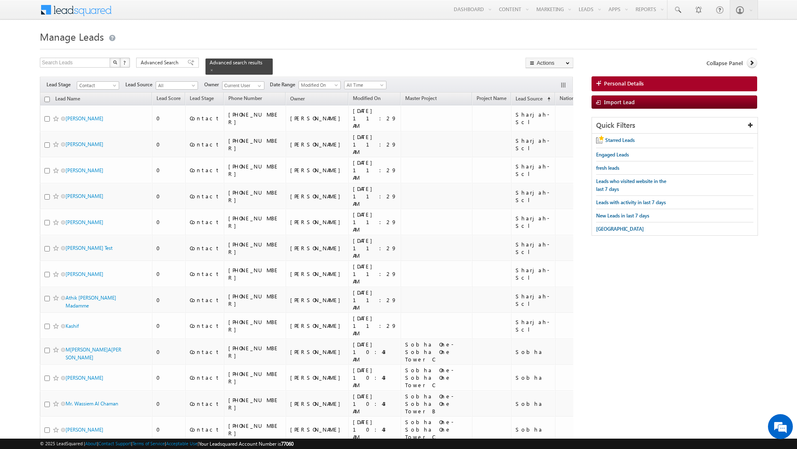
click at [47, 97] on input "checkbox" at bounding box center [46, 99] width 5 height 5
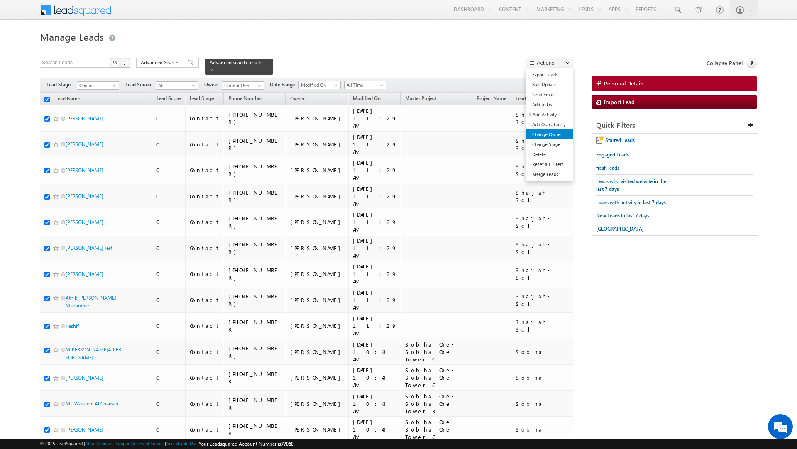
click at [555, 135] on link "Change Owner" at bounding box center [549, 134] width 47 height 10
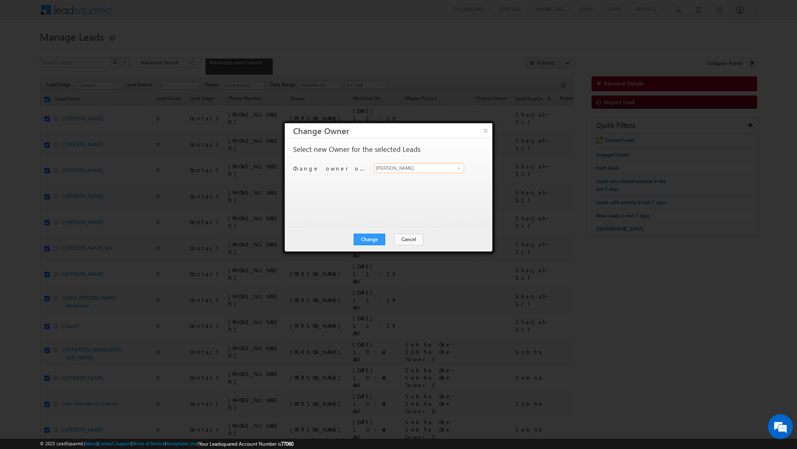
click at [397, 168] on input "[PERSON_NAME]" at bounding box center [419, 168] width 90 height 10
click at [393, 182] on span "dheeraj.soni@indglobal.ae" at bounding box center [414, 185] width 75 height 6
click at [373, 233] on div "Change Cancel Close" at bounding box center [388, 239] width 207 height 24
click at [371, 242] on button "Change" at bounding box center [370, 240] width 32 height 12
click at [390, 237] on button "Close" at bounding box center [389, 240] width 27 height 12
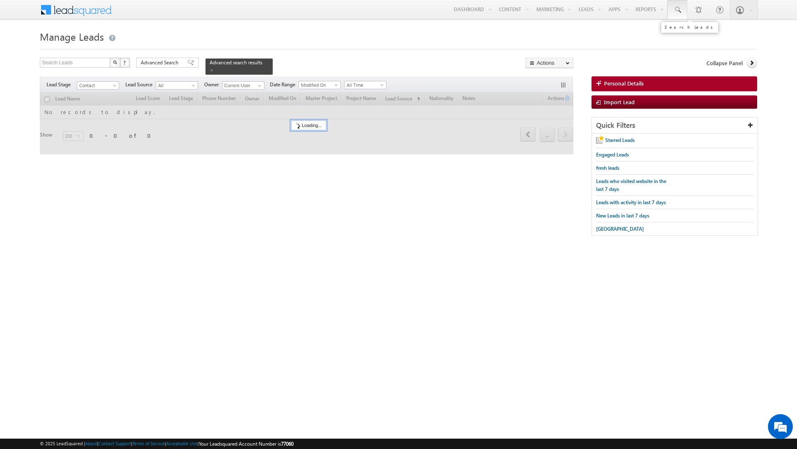
click at [676, 11] on span at bounding box center [677, 10] width 8 height 8
click at [686, 33] on input "text" at bounding box center [732, 32] width 112 height 10
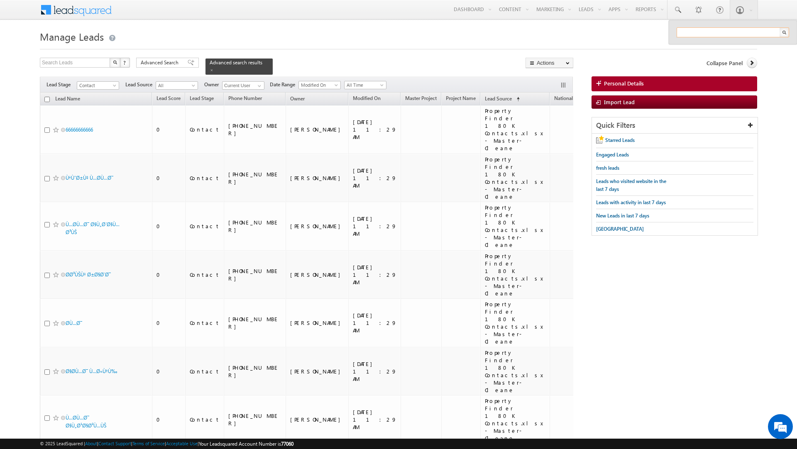
paste input "528982323528982323"
paste input "528982323"
click at [610, 89] on link "Personal Details" at bounding box center [674, 83] width 166 height 15
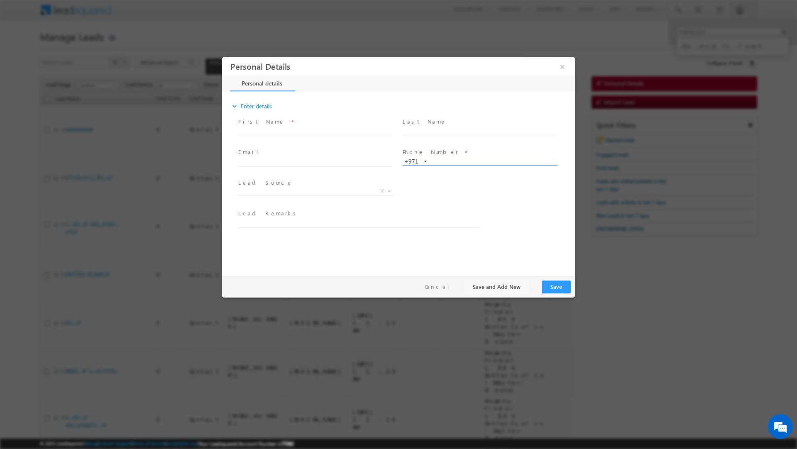
click at [451, 163] on input "text" at bounding box center [480, 162] width 154 height 8
paste input "528982323"
click at [447, 131] on input "text" at bounding box center [480, 132] width 154 height 8
click at [427, 176] on div "Phone Number * +971-528982323 528982323 +971 Another lead has same Phone Number…" at bounding box center [483, 161] width 164 height 31
click at [494, 171] on link "View Details" at bounding box center [499, 170] width 26 height 5
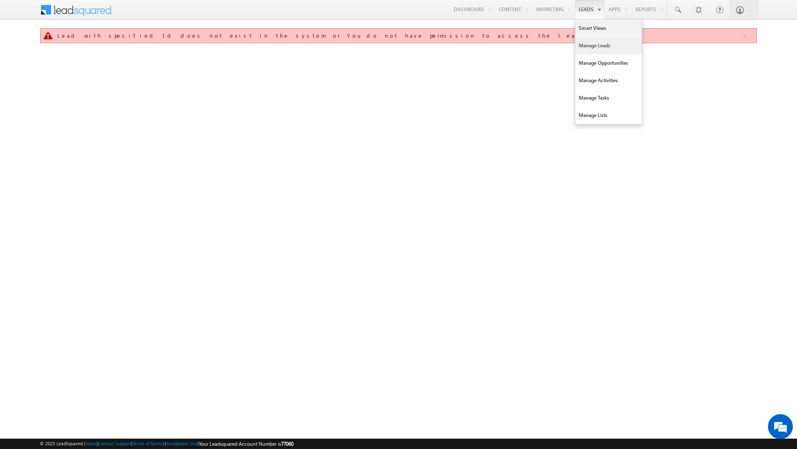
click at [578, 41] on link "Manage Leads" at bounding box center [608, 45] width 66 height 17
